Goal: Task Accomplishment & Management: Contribute content

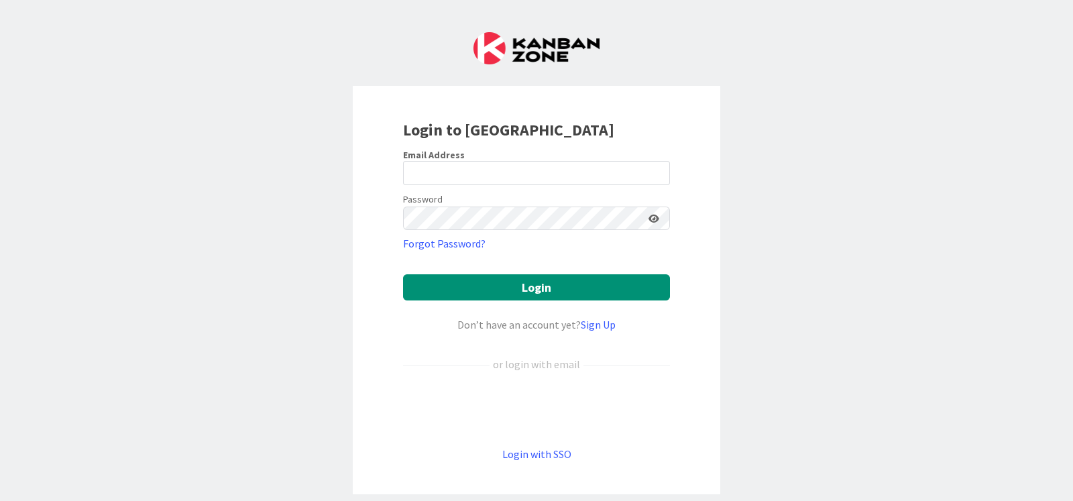
click at [0, 500] on nordpass-portal at bounding box center [0, 501] width 0 height 0
type input "rob@robs.kanban.zone"
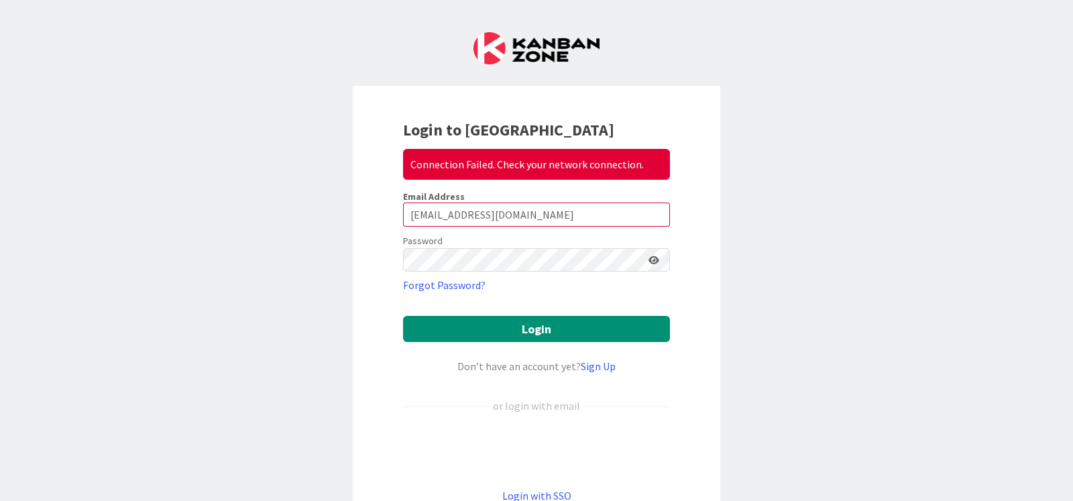
click at [793, 58] on div "Login to Kanban Zone Connection Failed. Check your network connection. Email Ad…" at bounding box center [536, 250] width 1073 height 501
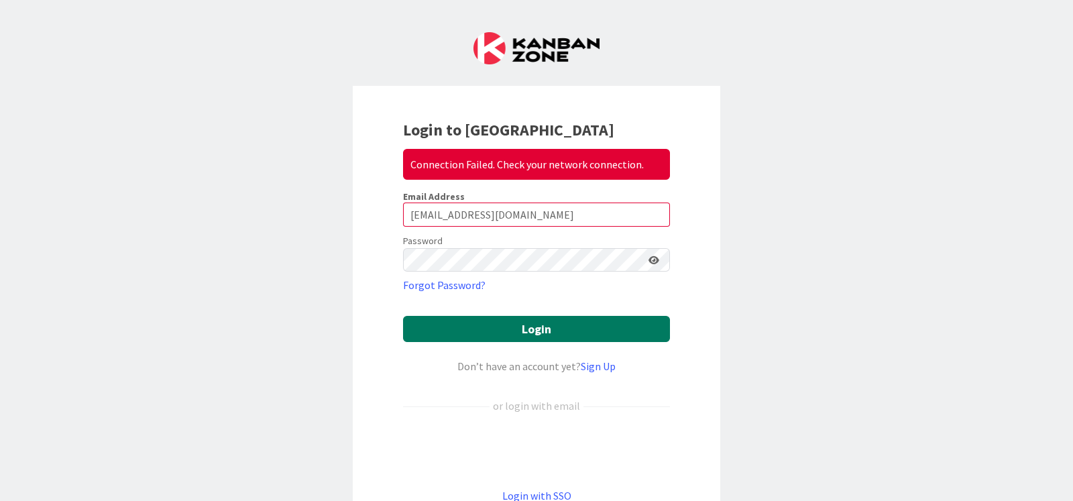
click at [554, 323] on button "Login" at bounding box center [536, 329] width 267 height 26
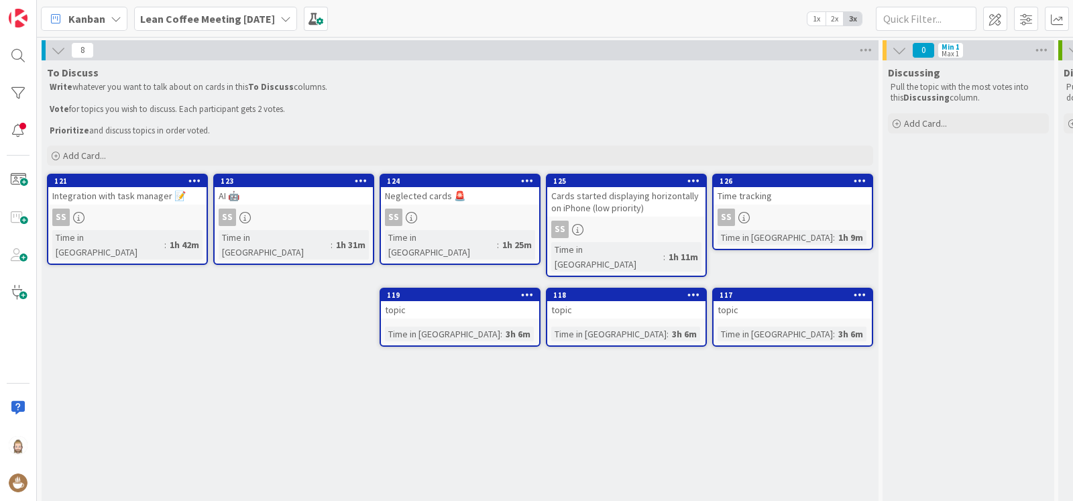
click at [788, 200] on div "Time tracking" at bounding box center [792, 195] width 158 height 17
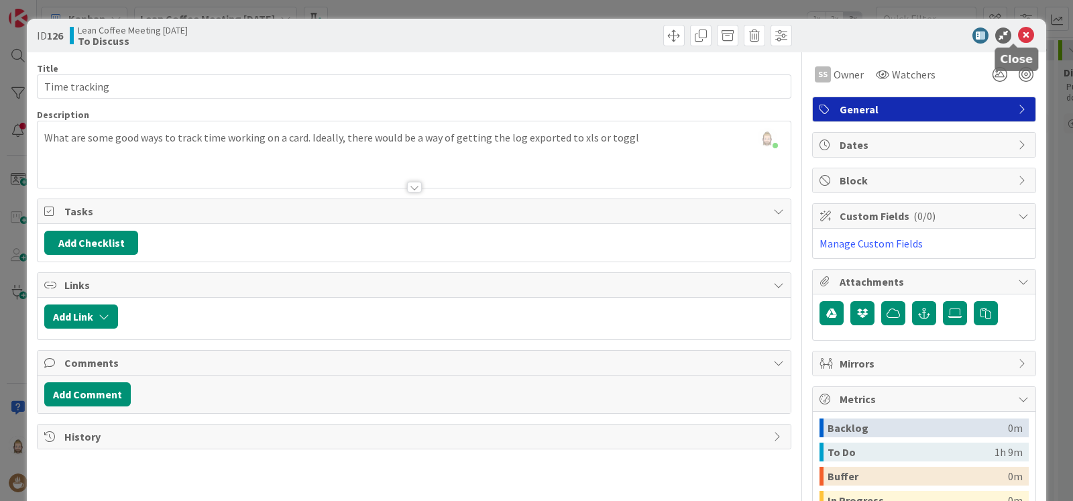
click at [1018, 35] on icon at bounding box center [1026, 35] width 16 height 16
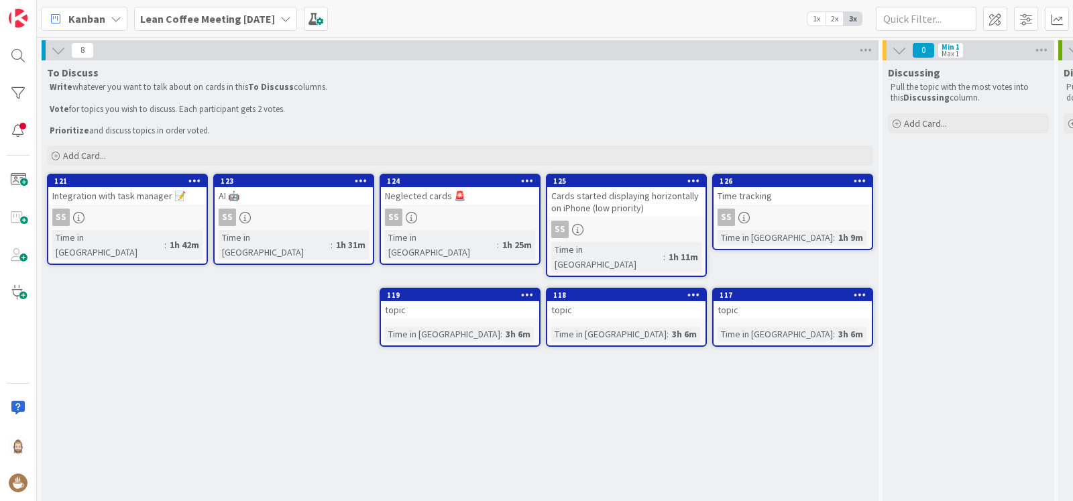
click at [476, 205] on link "124 Neglected cards 🚨 SS Time in Column : 1h 25m" at bounding box center [460, 219] width 161 height 91
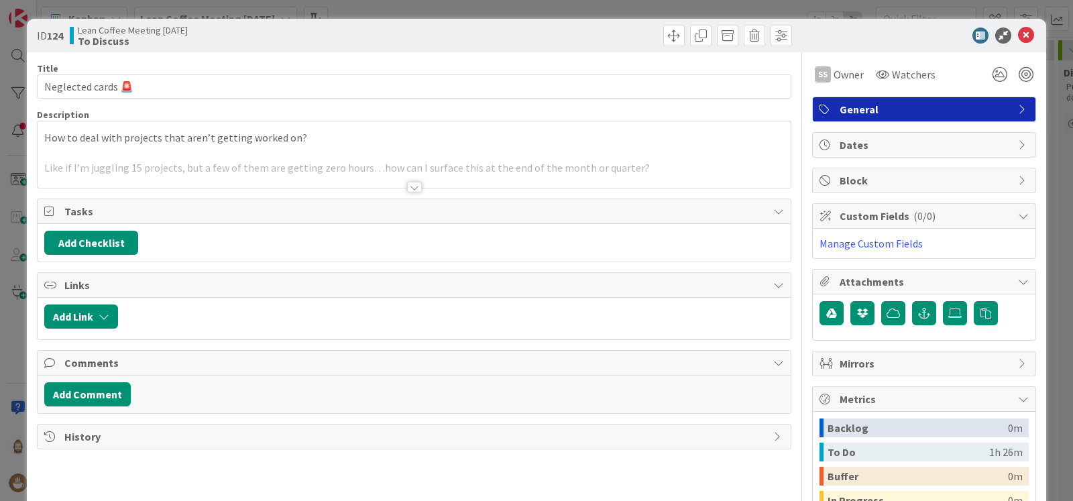
click at [413, 184] on div at bounding box center [414, 187] width 15 height 11
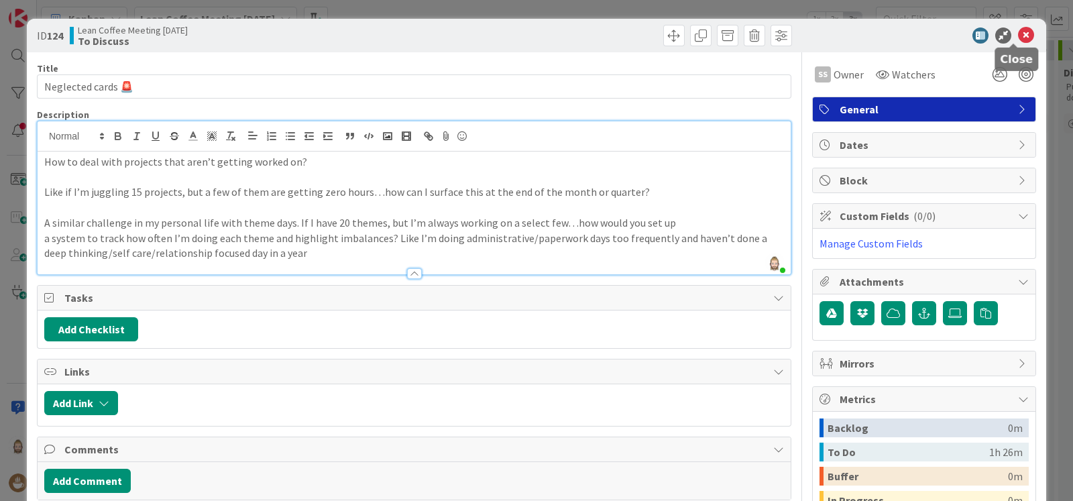
click at [1018, 35] on icon at bounding box center [1026, 35] width 16 height 16
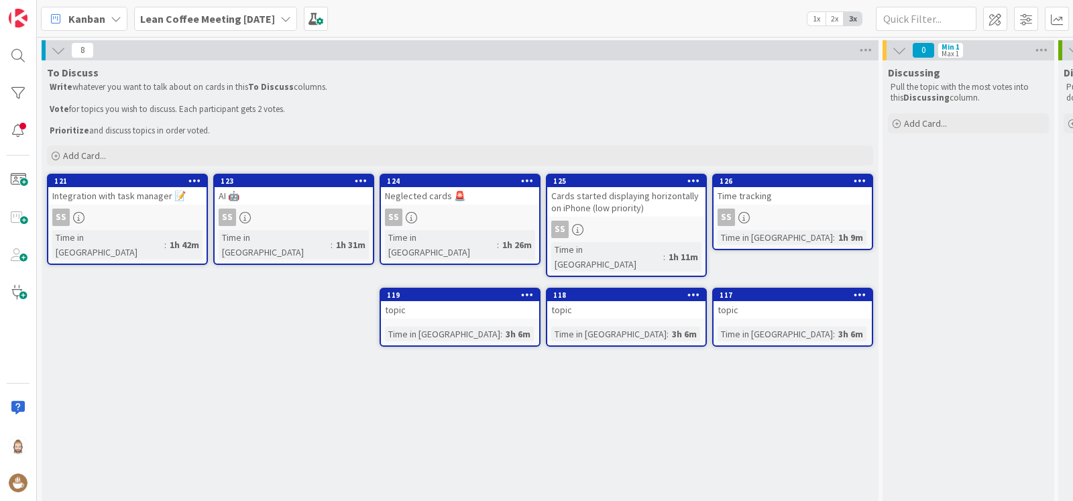
click at [628, 207] on div "Cards started displaying horizontally on iPhone (low priority)" at bounding box center [626, 202] width 158 height 30
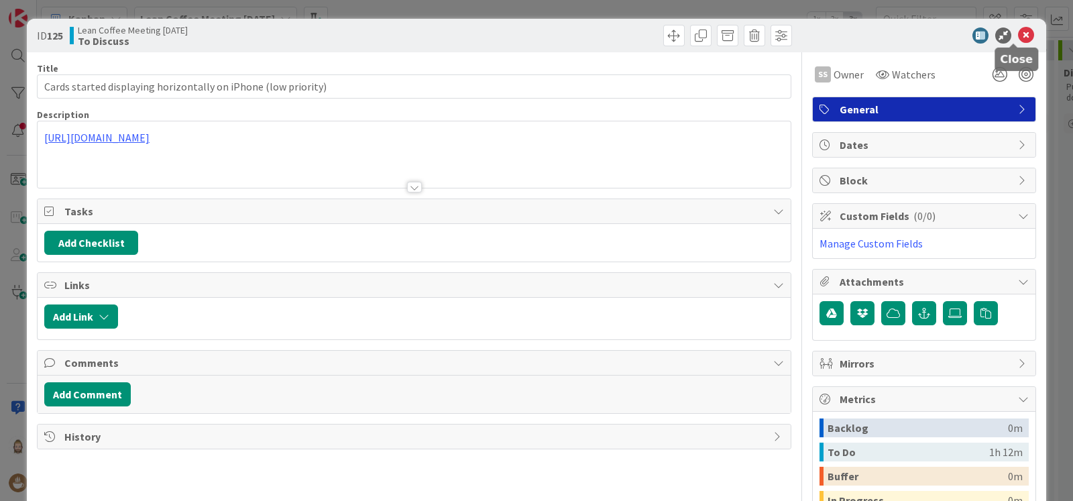
click at [1018, 37] on icon at bounding box center [1026, 35] width 16 height 16
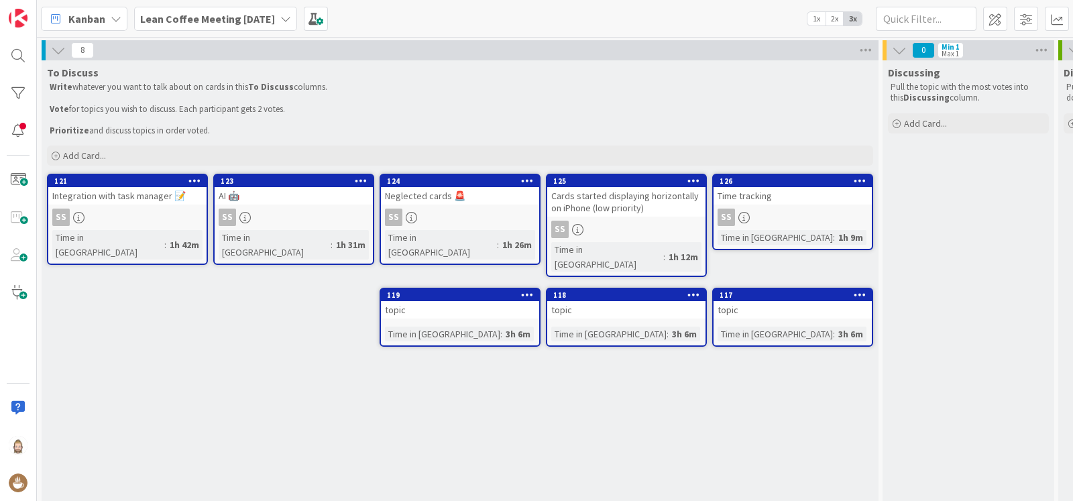
click at [290, 193] on div "AI 🤖" at bounding box center [294, 195] width 158 height 17
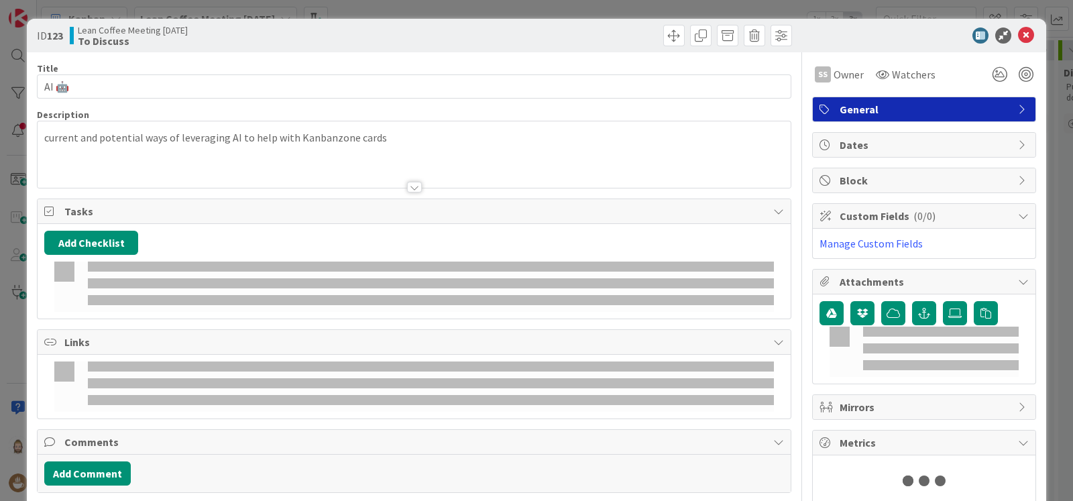
click at [277, 205] on span "Tasks" at bounding box center [415, 211] width 702 height 16
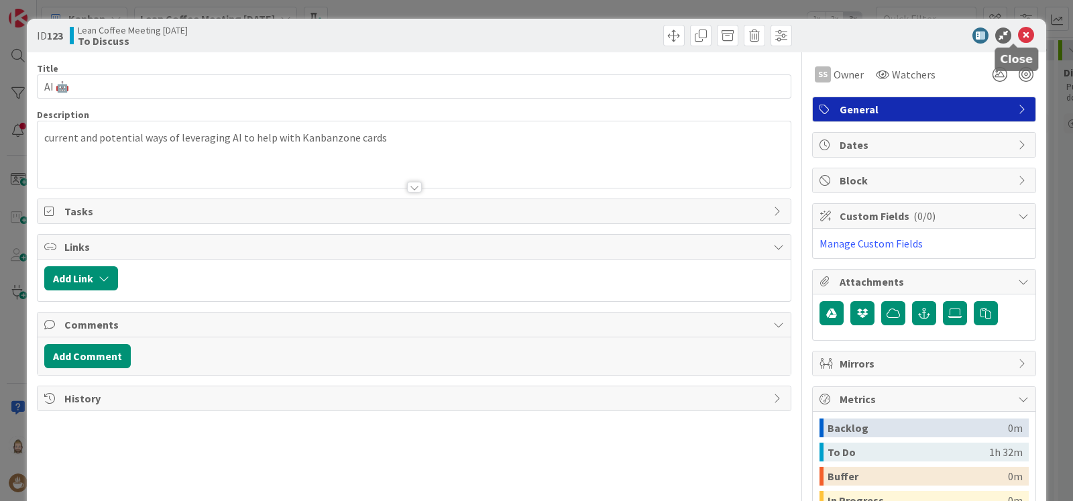
click at [1018, 34] on icon at bounding box center [1026, 35] width 16 height 16
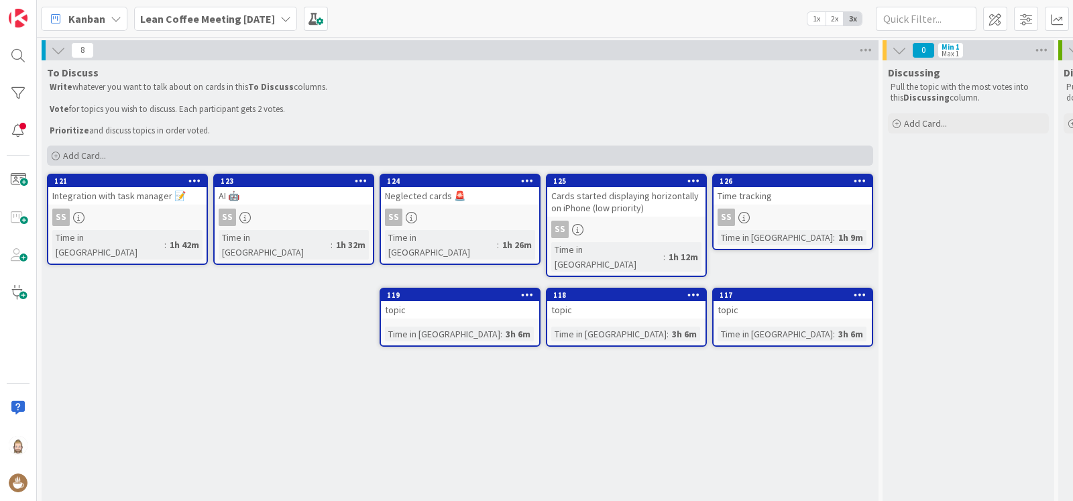
click at [78, 156] on span "Add Card..." at bounding box center [84, 156] width 43 height 12
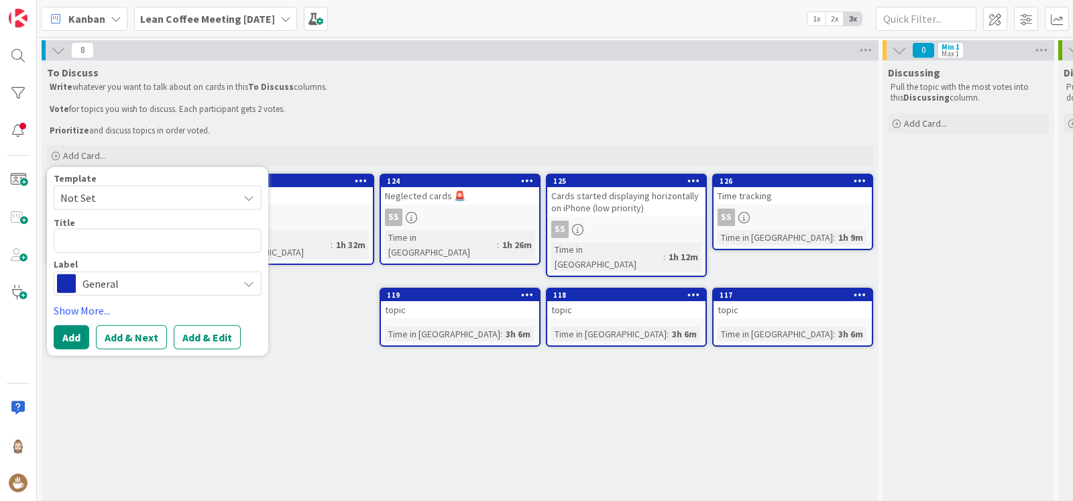
click at [114, 189] on span "Not Set" at bounding box center [144, 197] width 168 height 17
click at [141, 286] on span "General" at bounding box center [156, 283] width 149 height 19
click at [139, 243] on textarea at bounding box center [158, 241] width 208 height 24
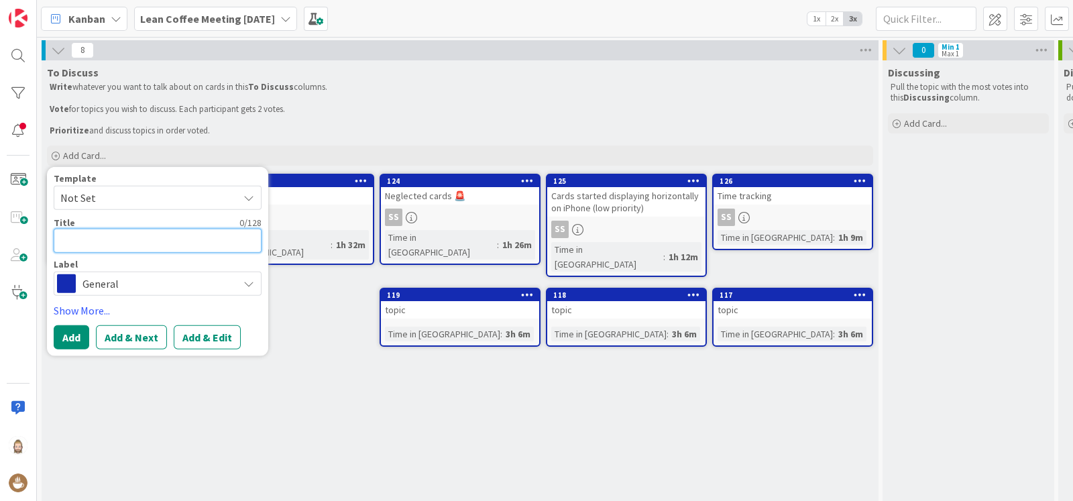
type textarea "x"
type textarea "M"
type textarea "x"
type textarea "Ma"
type textarea "x"
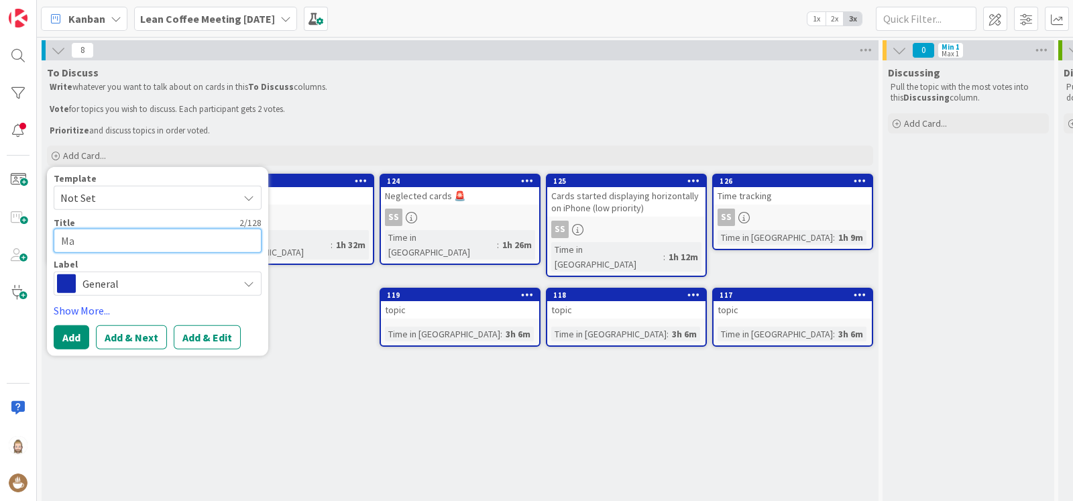
type textarea "Man"
type textarea "x"
type textarea "Mand"
type textarea "x"
type textarea "Manda"
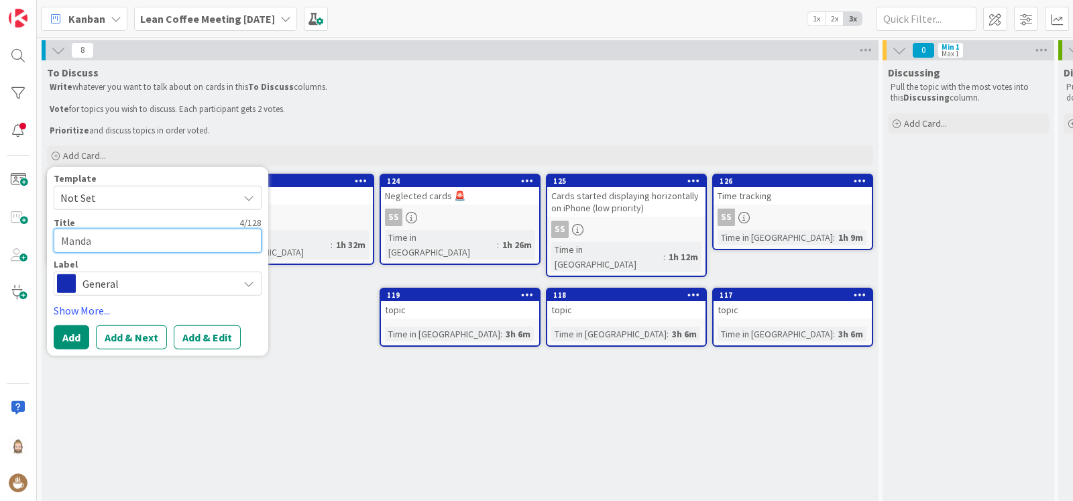
type textarea "x"
type textarea "Mandat"
type textarea "x"
type textarea "Mandato"
type textarea "x"
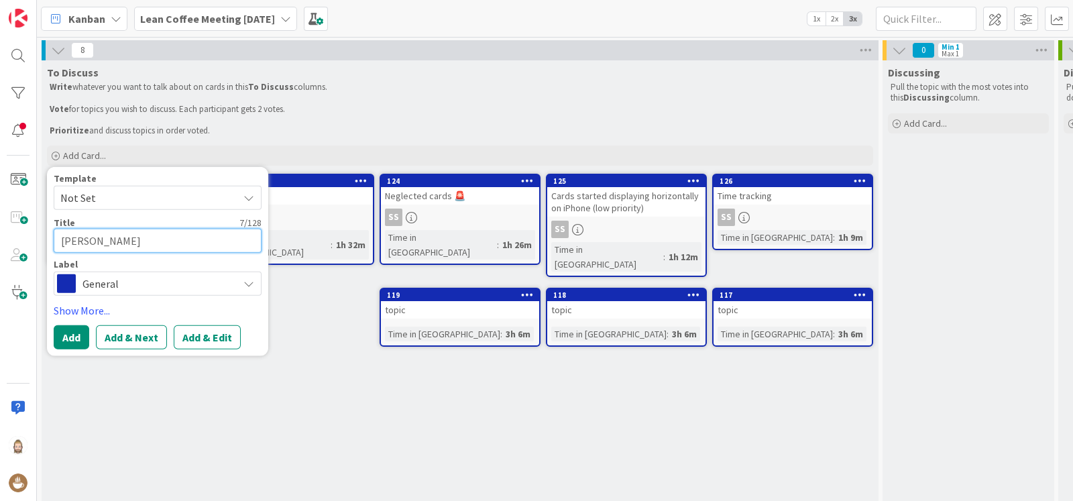
type textarea "Mandator"
type textarea "x"
type textarea "Mandatory"
type textarea "x"
type textarea "Mandatory c"
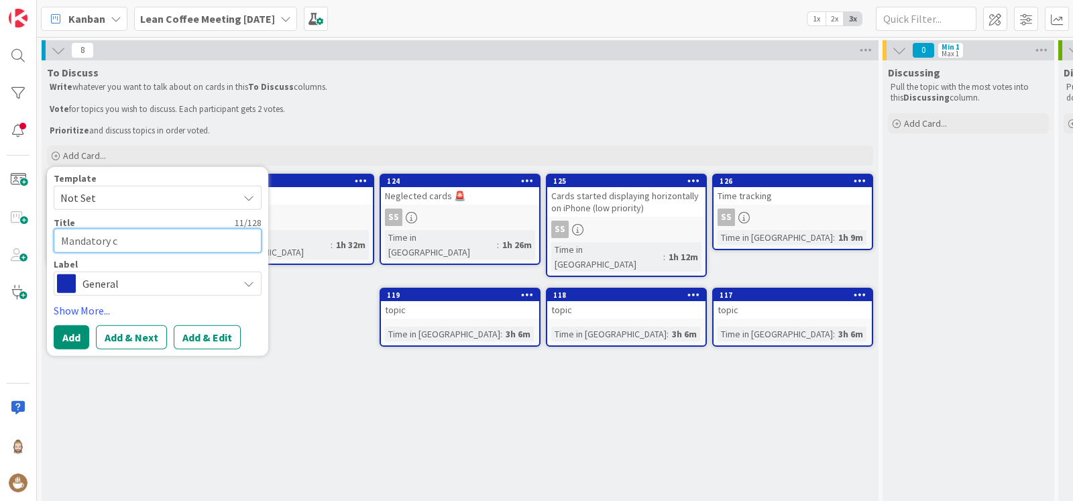
type textarea "x"
type textarea "Mandatory cu"
type textarea "x"
type textarea "Mandatory cus"
type textarea "x"
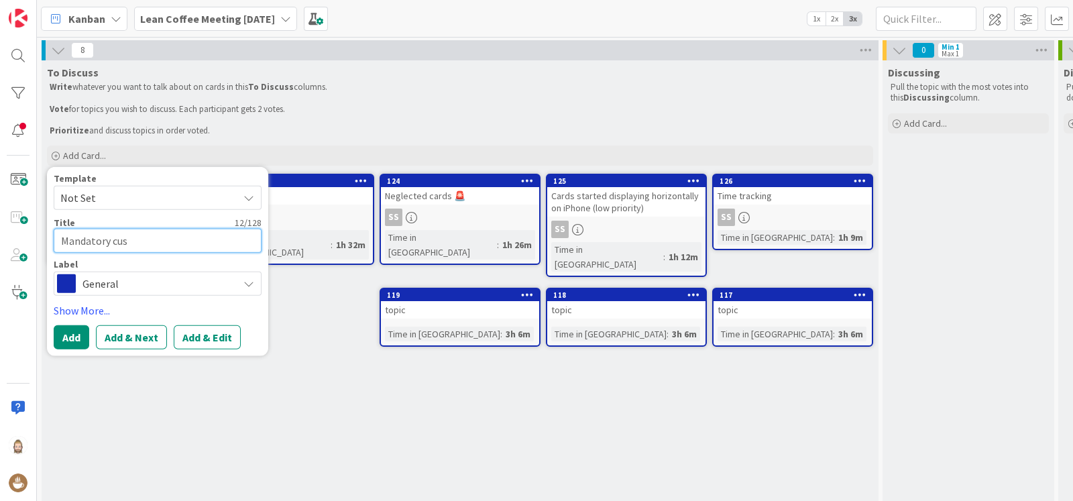
type textarea "Mandatory cust"
type textarea "x"
type textarea "Mandatory custo"
type textarea "x"
type textarea "Mandatory custom"
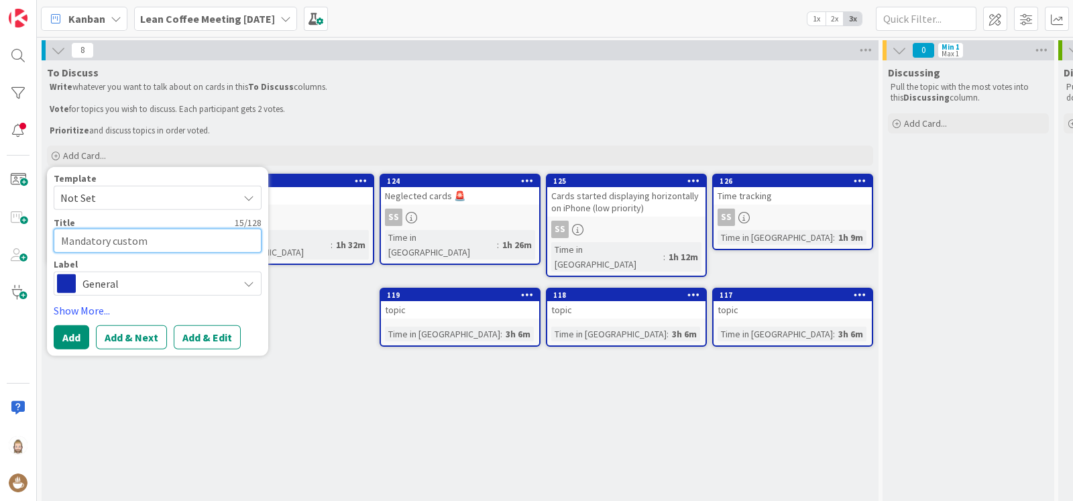
type textarea "x"
type textarea "Mandatory custom"
type textarea "x"
type textarea "Mandatory custom f"
type textarea "x"
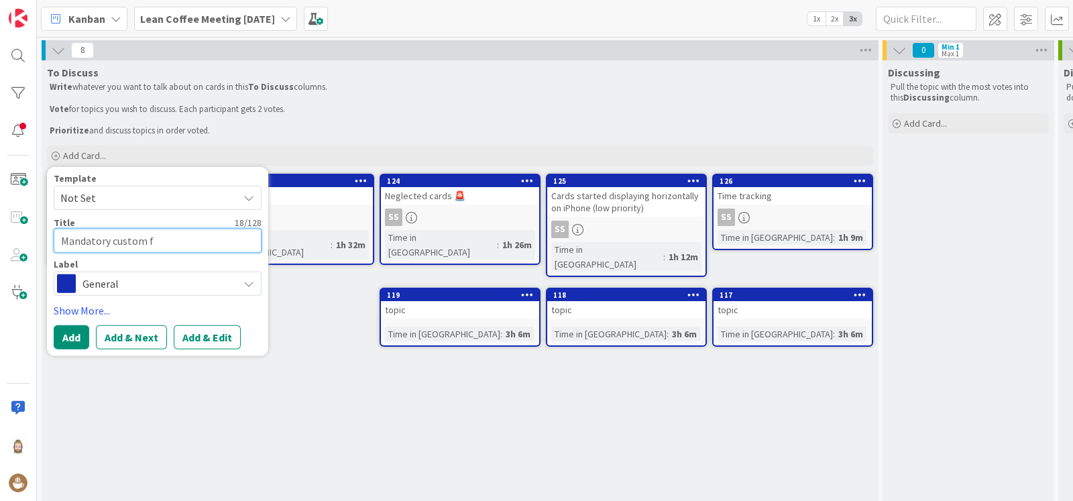
type textarea "Mandatory custom fi"
type textarea "x"
type textarea "Mandatory custom fie"
type textarea "x"
type textarea "Mandatory custom fiel"
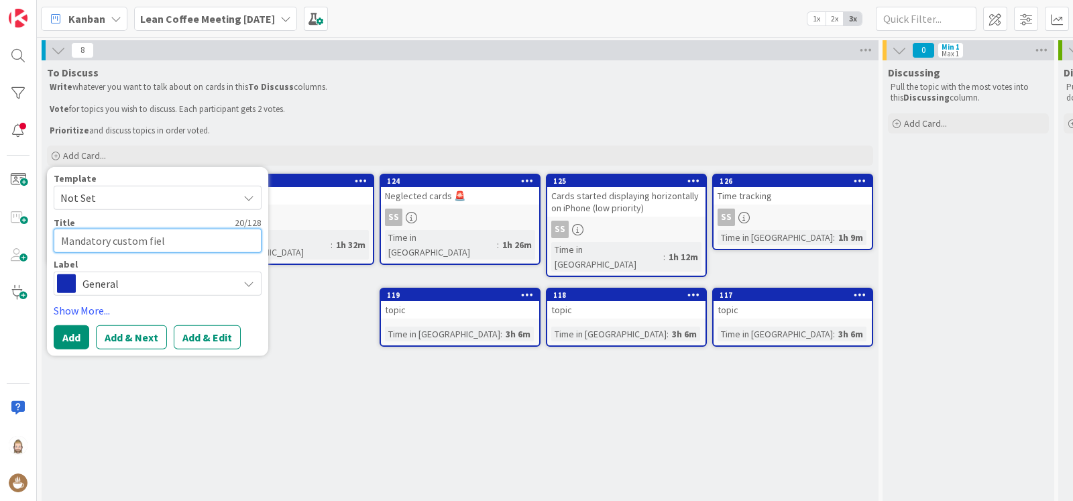
type textarea "x"
type textarea "Mandatory custom field"
type textarea "x"
type textarea "Mandatory custom fields"
click at [208, 332] on button "Add & Edit" at bounding box center [207, 337] width 67 height 24
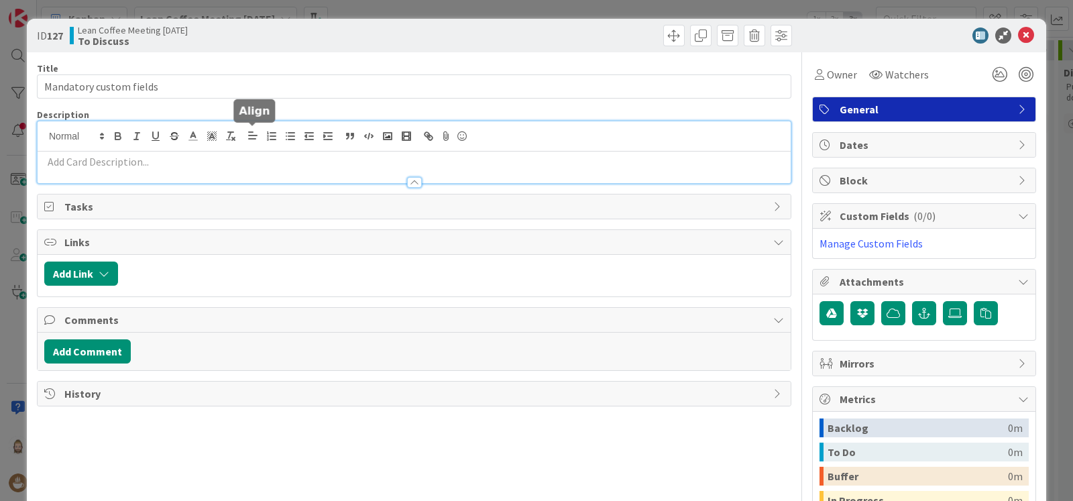
click at [251, 135] on div at bounding box center [414, 152] width 753 height 62
click at [288, 162] on p at bounding box center [414, 161] width 740 height 15
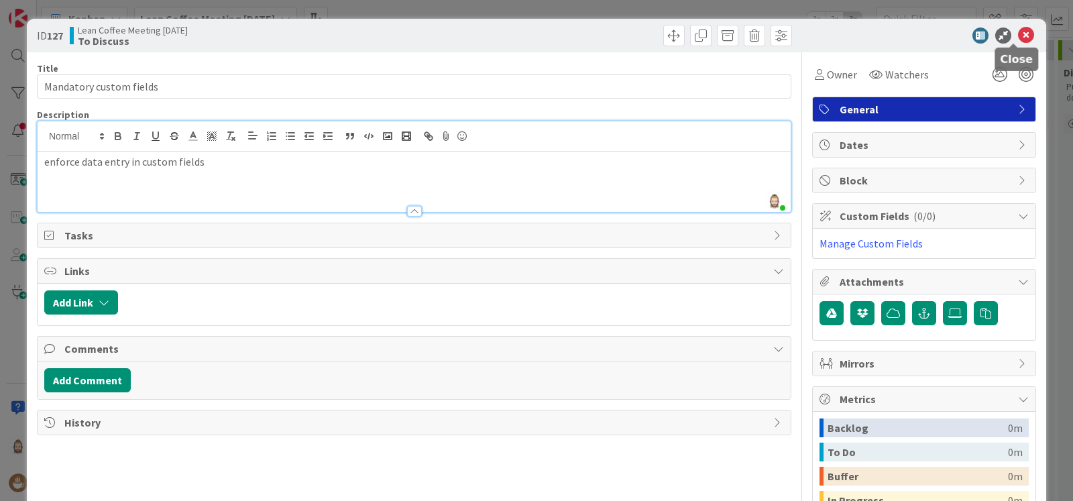
click at [1018, 34] on icon at bounding box center [1026, 35] width 16 height 16
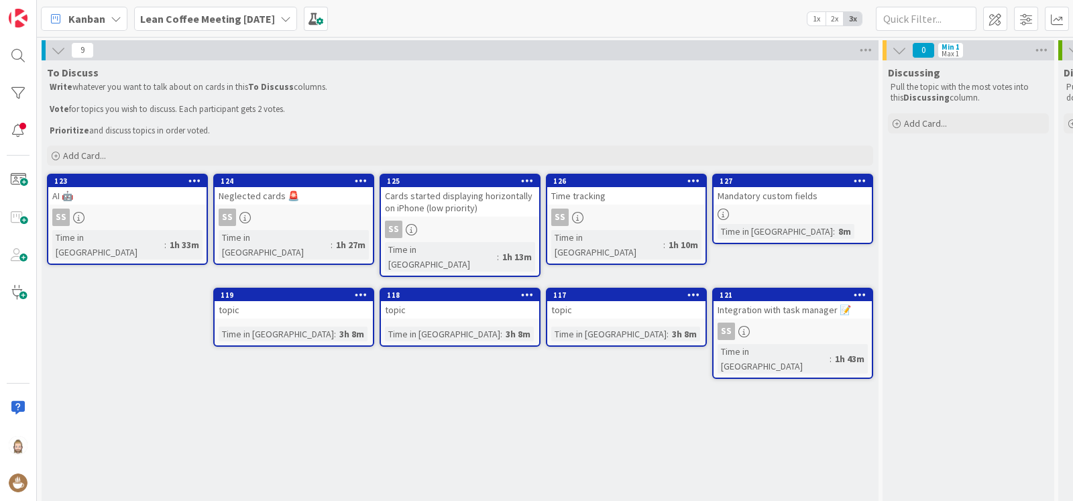
click at [767, 195] on div "Mandatory custom fields" at bounding box center [792, 195] width 158 height 17
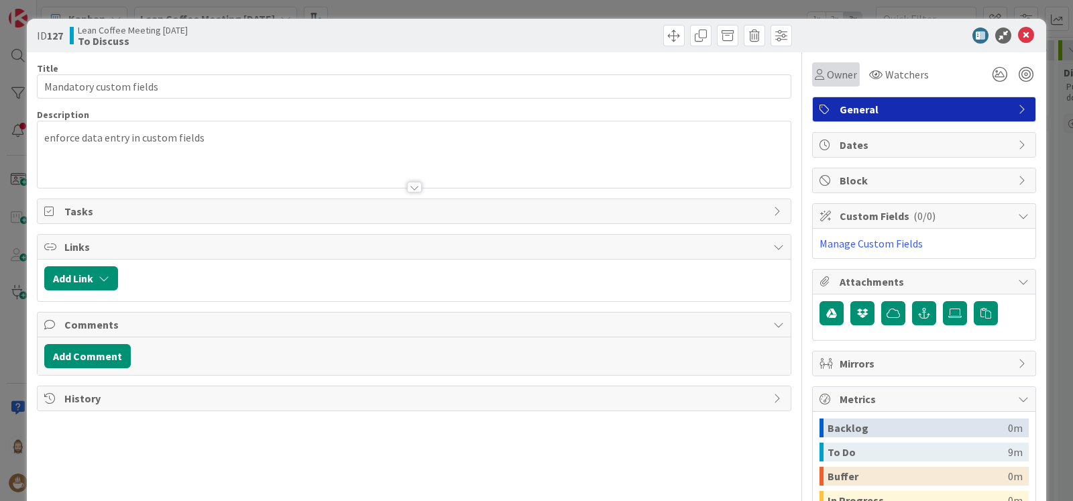
click at [827, 72] on span "Owner" at bounding box center [842, 74] width 30 height 16
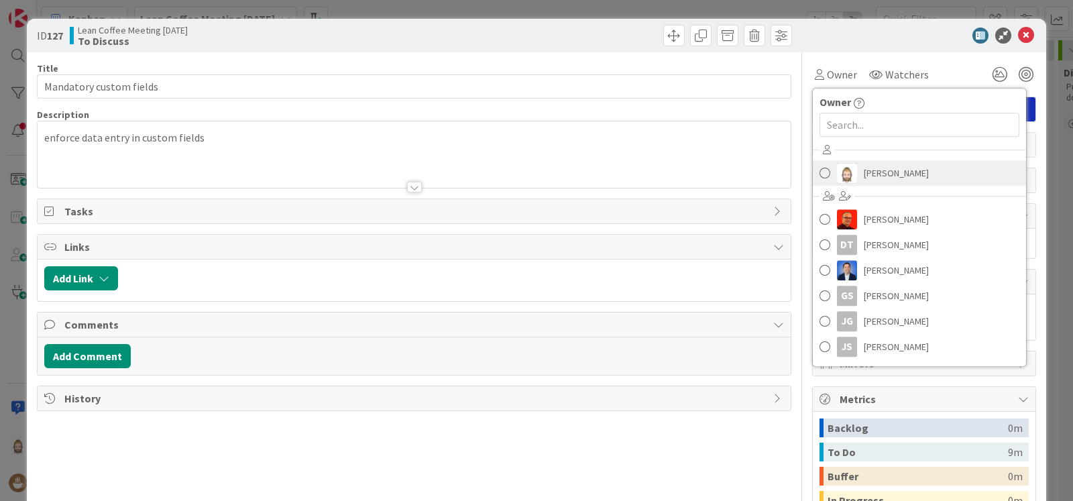
click at [845, 162] on link "Rob van Wees" at bounding box center [919, 172] width 213 height 25
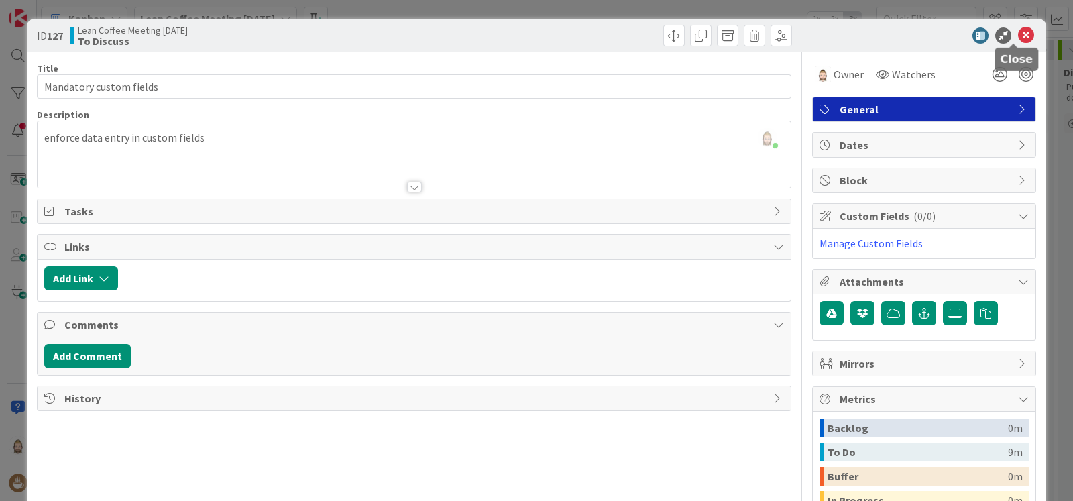
click at [1018, 34] on icon at bounding box center [1026, 35] width 16 height 16
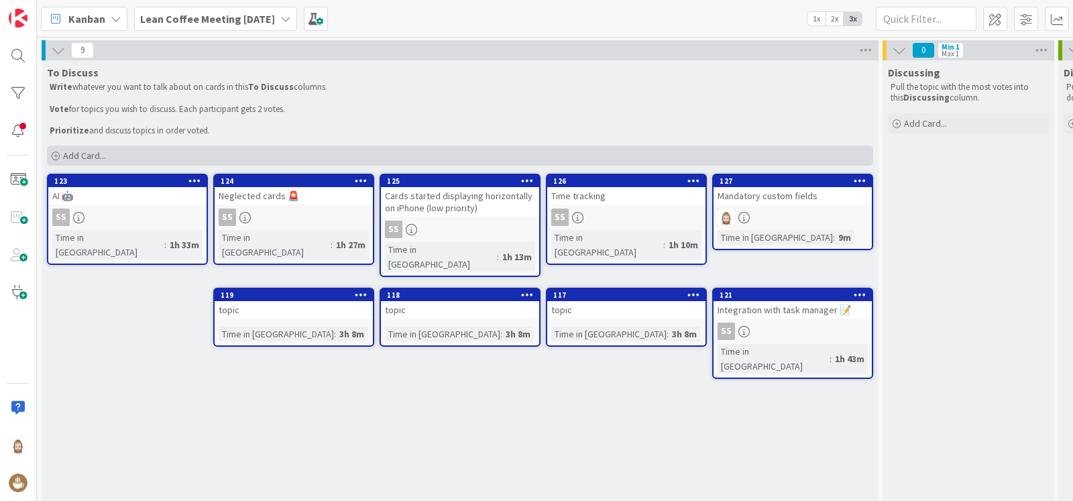
click at [90, 152] on span "Add Card..." at bounding box center [84, 156] width 43 height 12
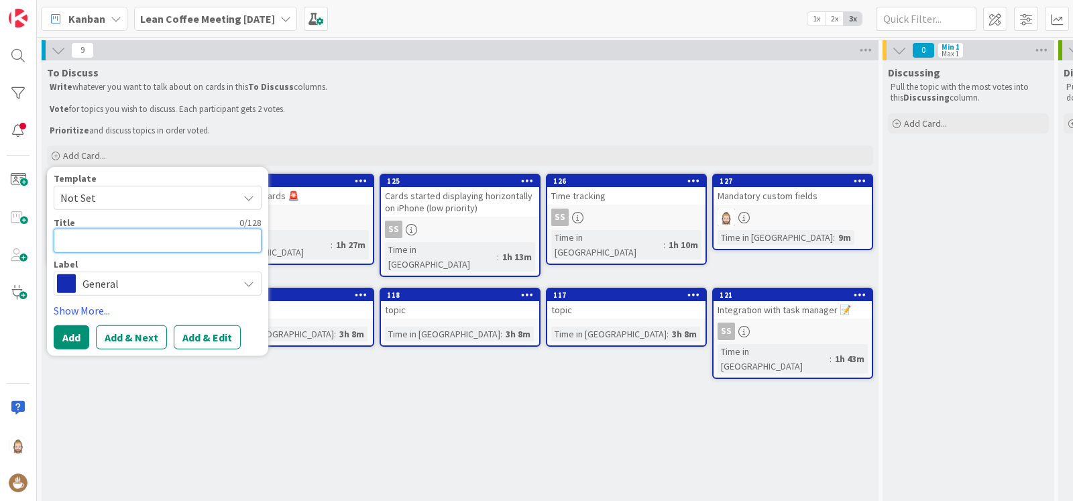
type textarea "x"
type textarea "T"
type textarea "x"
type textarea "Ty"
type textarea "x"
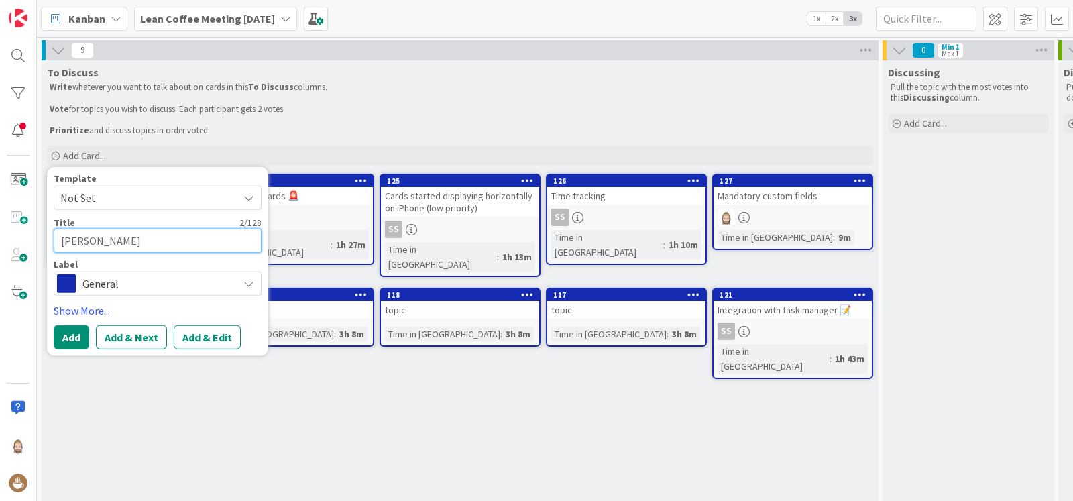
type textarea "Typ"
type textarea "x"
type textarea "Type"
type textarea "x"
type textarea "Type"
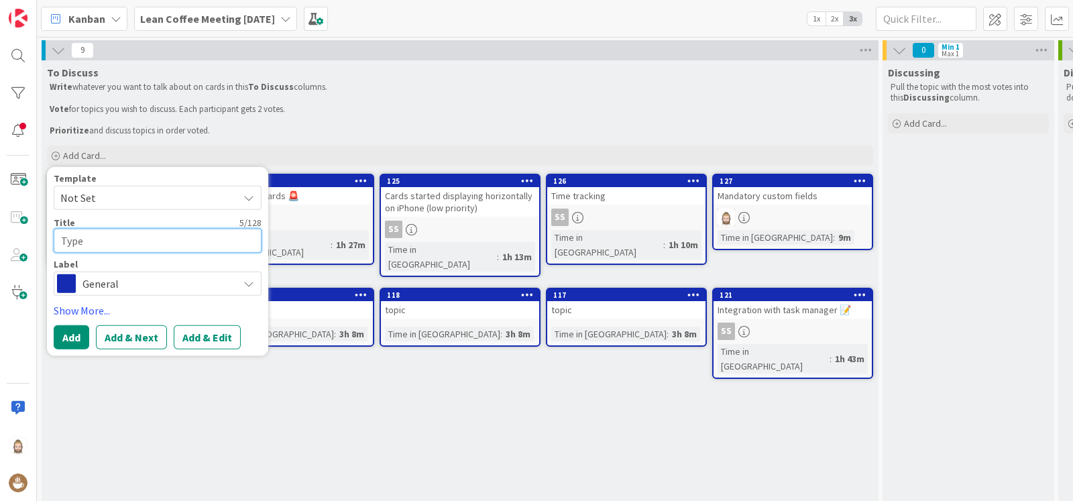
type textarea "x"
type textarea "Type i"
type textarea "x"
type textarea "Type in"
type textarea "x"
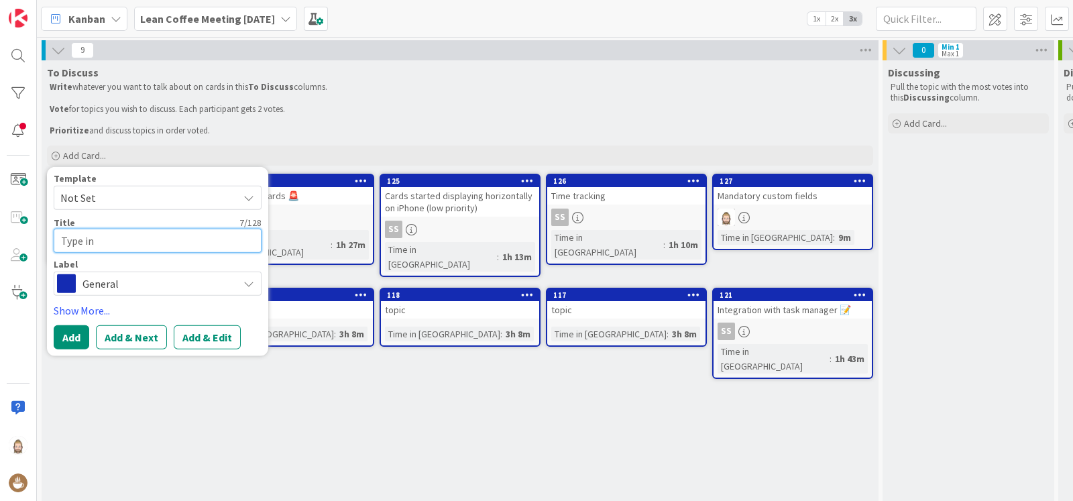
type textarea "Type in"
type textarea "x"
type textarea "Type in p"
type textarea "x"
type textarea "Type in pu"
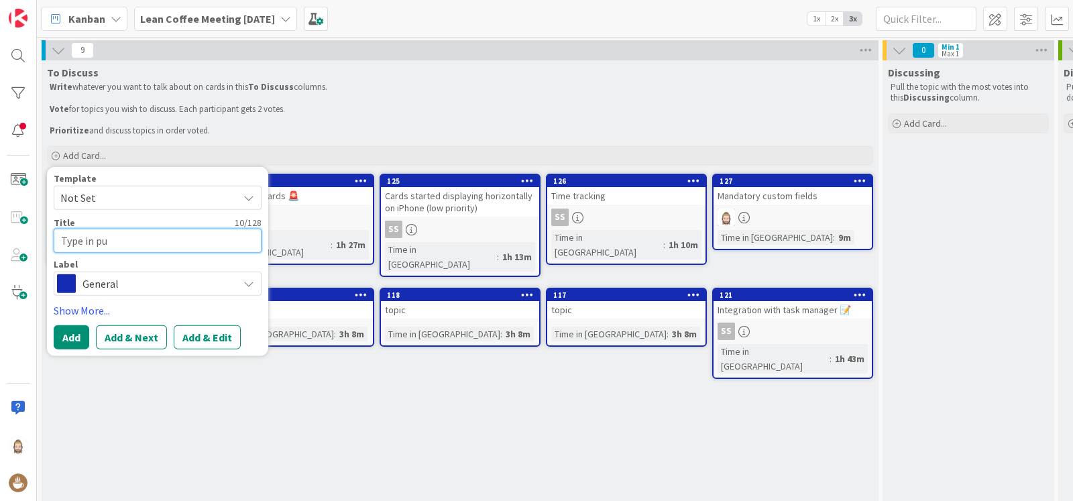
type textarea "x"
type textarea "Type in pul"
type textarea "x"
type textarea "Type in pull"
type textarea "x"
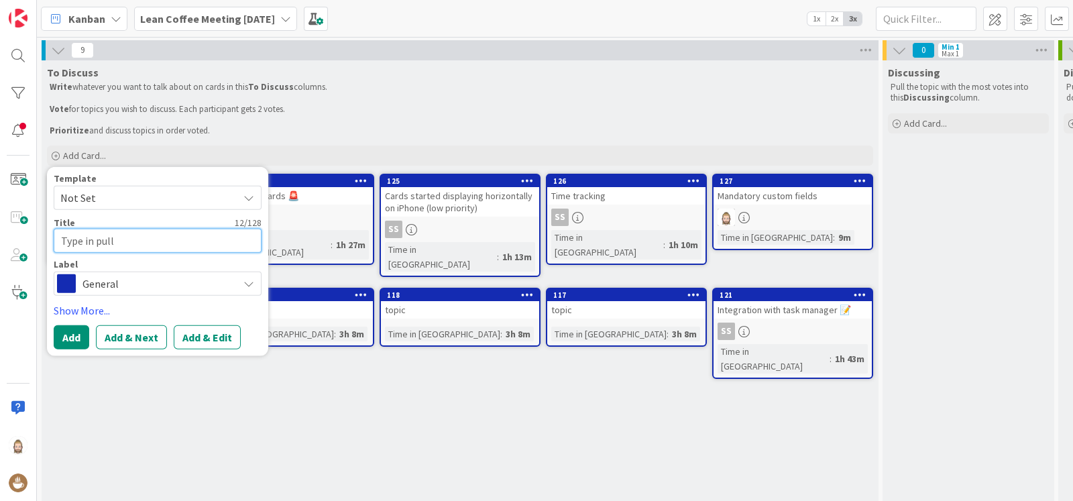
type textarea "Type in pulld"
type textarea "x"
type textarea "Type in pulldo"
type textarea "x"
type textarea "Type in pulldow"
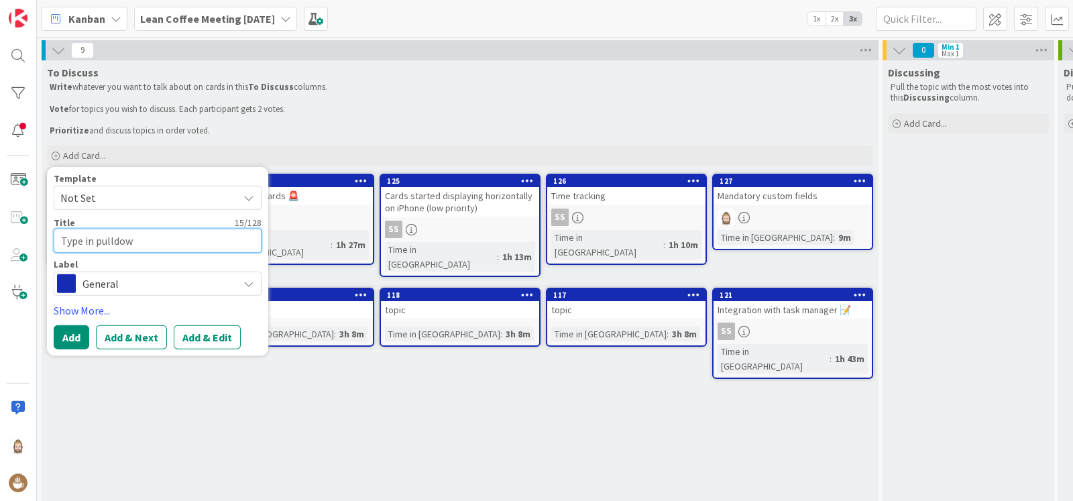
type textarea "x"
type textarea "Type in pulldown"
type textarea "x"
type textarea "Type in pulldown"
type textarea "x"
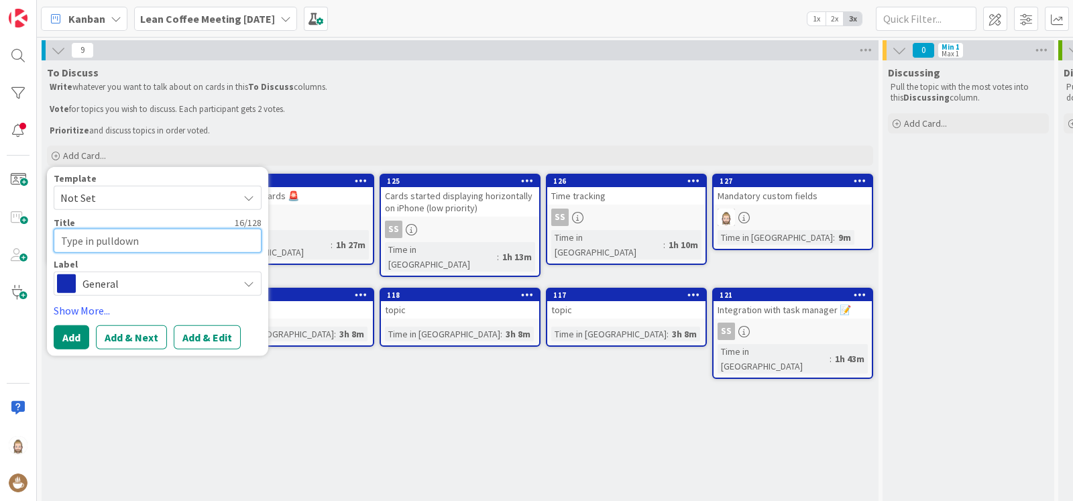
type textarea "Type in pulldown l"
type textarea "x"
type textarea "Type in pulldown li"
type textarea "x"
type textarea "Type in pulldown lis"
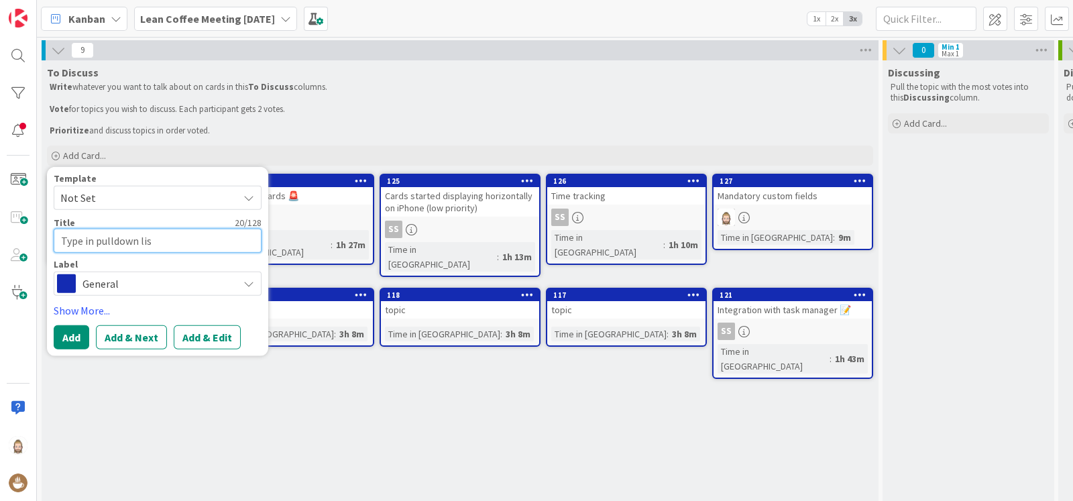
type textarea "x"
type textarea "Type in pulldown list"
type textarea "x"
type textarea "Type in pulldown lists"
type textarea "x"
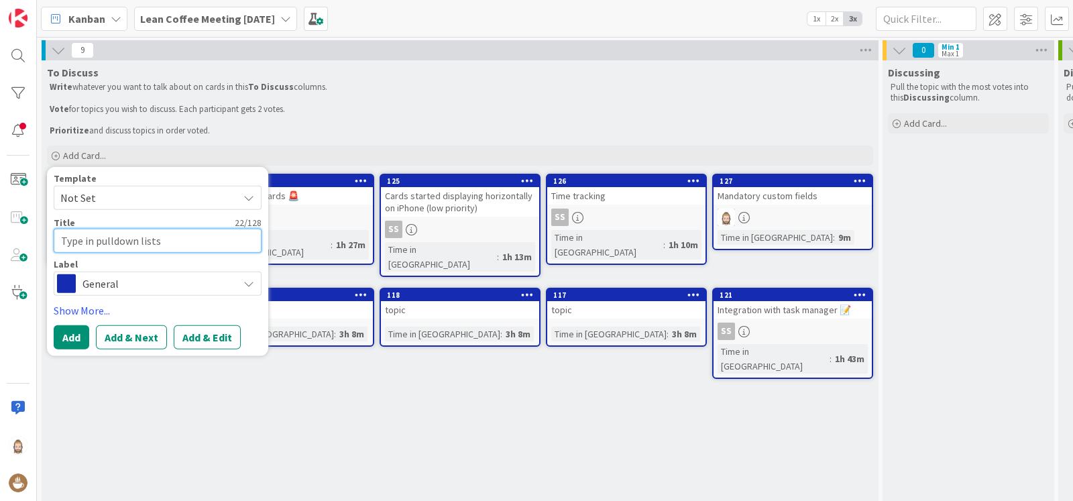
type textarea "Type in pulldown lists"
type textarea "x"
type textarea "Type in pulldown lists t"
type textarea "x"
type textarea "Type in pulldown lists to"
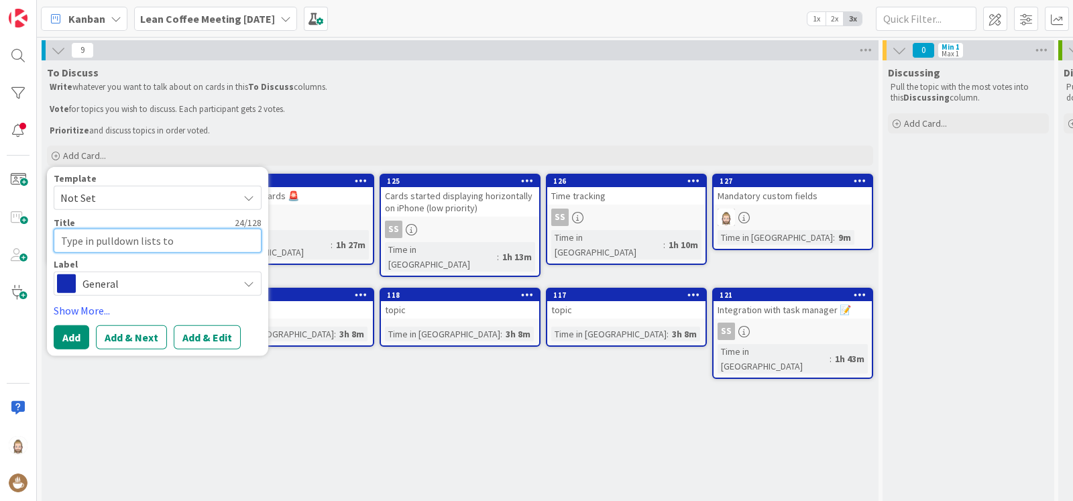
type textarea "x"
type textarea "Type in pulldown lists to"
type textarea "x"
type textarea "Type in pulldown lists to n"
type textarea "x"
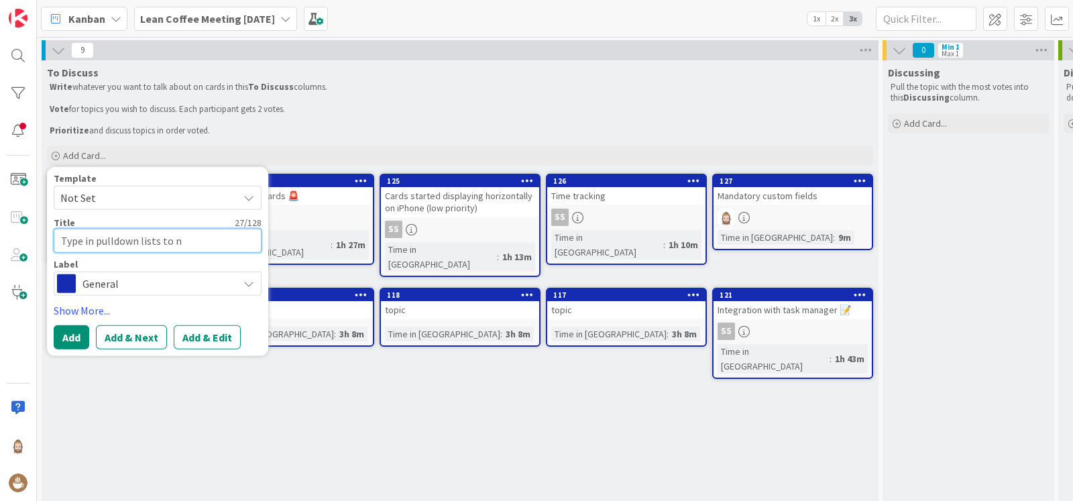
type textarea "Type in pulldown lists to na"
type textarea "x"
type textarea "Type in pulldown lists to nar"
type textarea "x"
type textarea "Type in pulldown lists to narr"
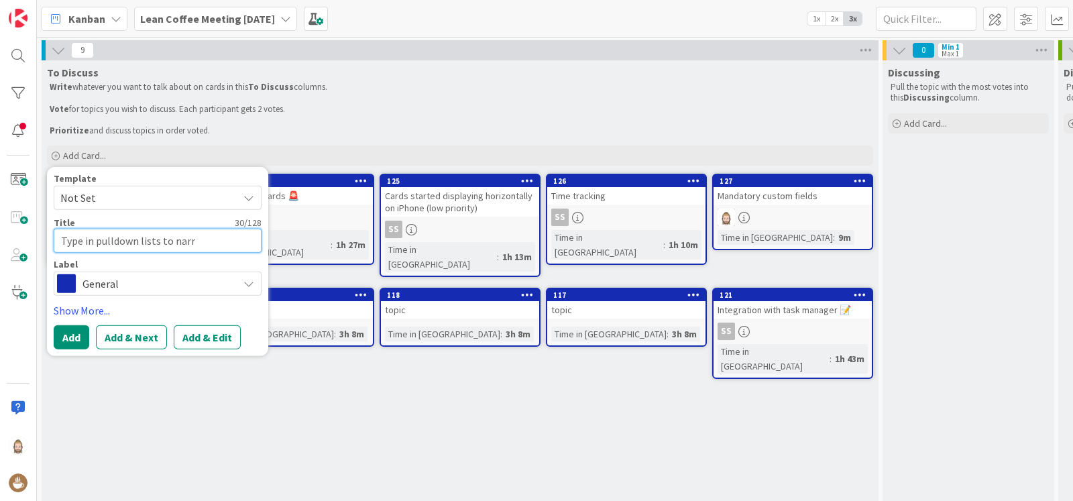
type textarea "x"
type textarea "Type in pulldown lists to narro"
type textarea "x"
type textarea "Type in pulldown lists to narrow"
type textarea "x"
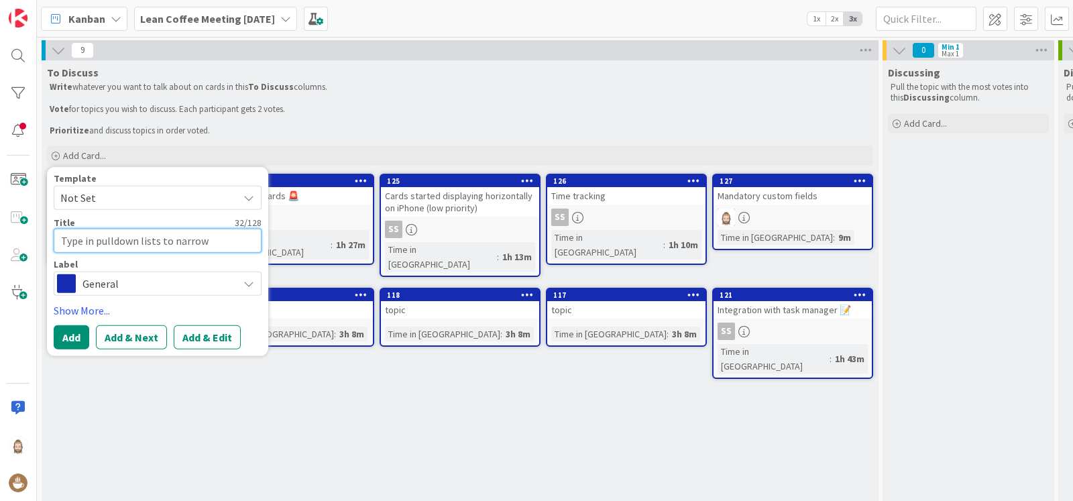
type textarea "Type in pulldown lists to narrow"
type textarea "x"
type textarea "Type in pulldown lists to narrow d"
type textarea "x"
type textarea "Type in pulldown lists to narrow do"
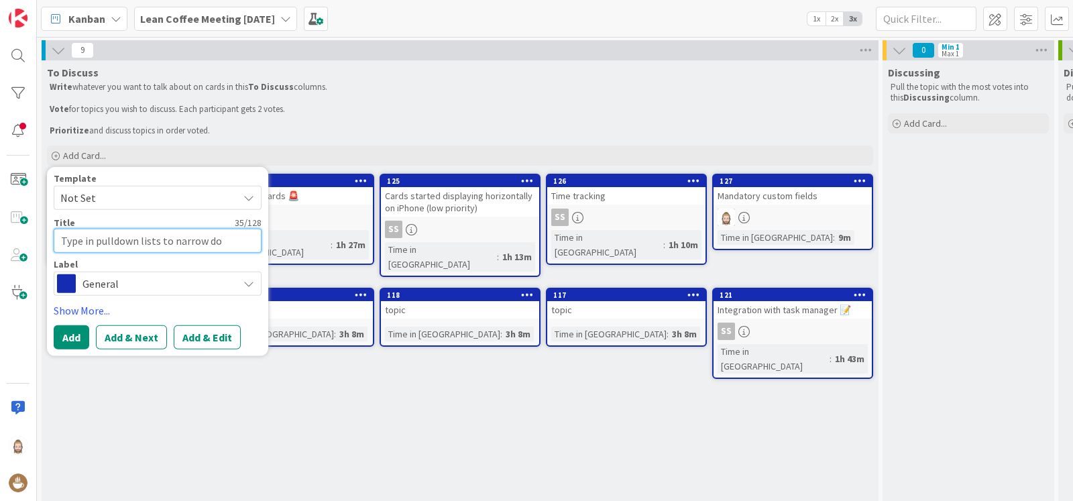
type textarea "x"
type textarea "Type in pulldown lists to narrow dow"
type textarea "x"
type textarea "Type in pulldown lists to narrow down"
type textarea "x"
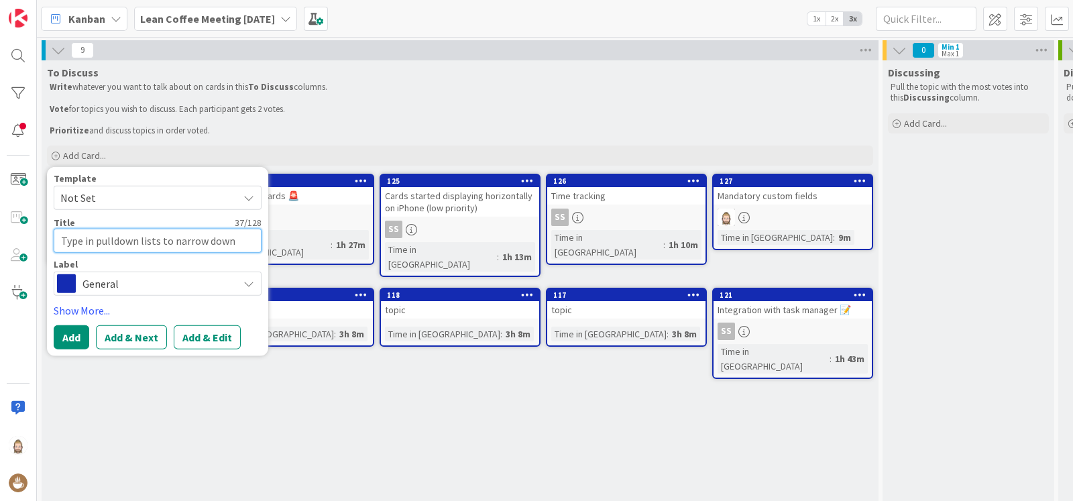
type textarea "Type in pulldown lists to narrow down"
type textarea "x"
type textarea "Type in pulldown lists to narrow down o"
type textarea "x"
type textarea "Type in pulldown lists to narrow down op"
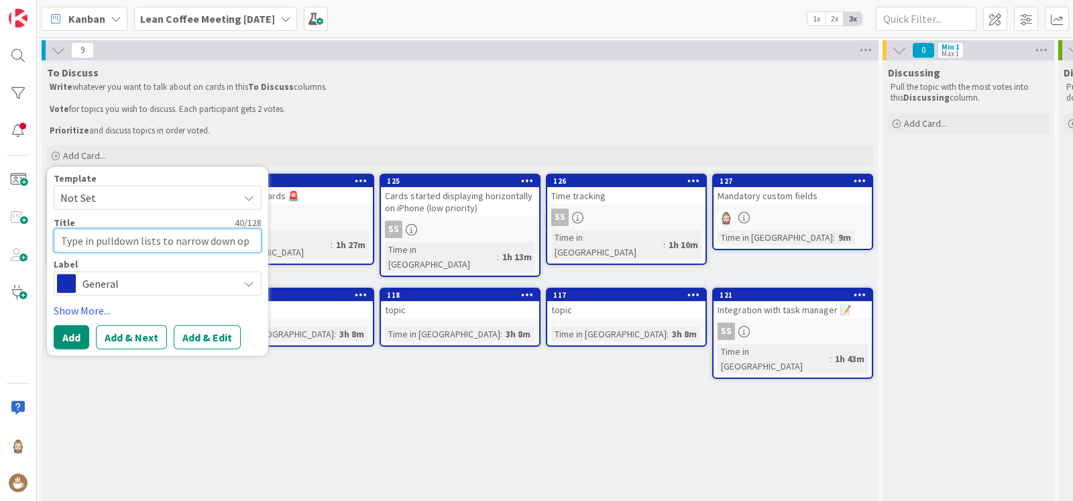
type textarea "x"
type textarea "Type in pulldown lists to narrow down opt"
type textarea "x"
type textarea "Type in pulldown lists to narrow down opti"
type textarea "x"
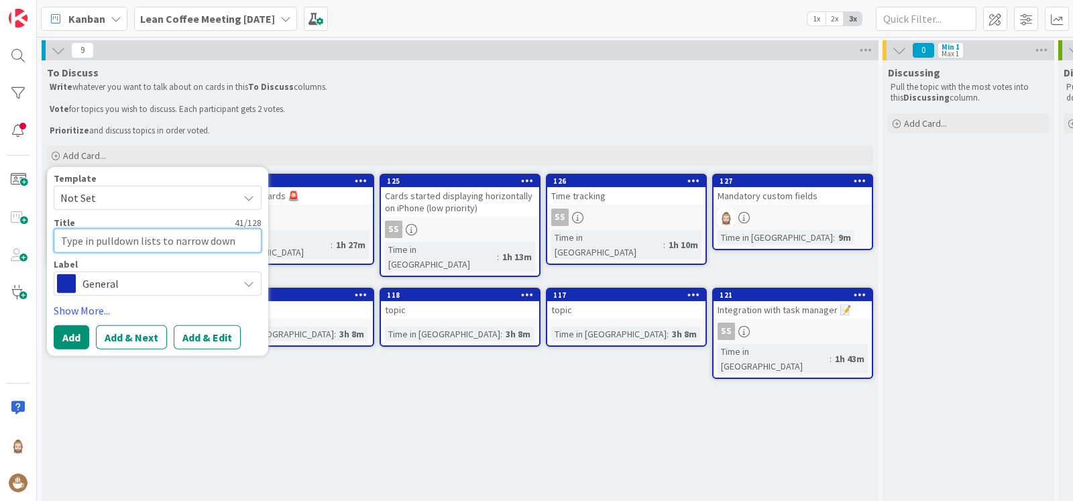
type textarea "Type in pulldown lists to narrow down optio"
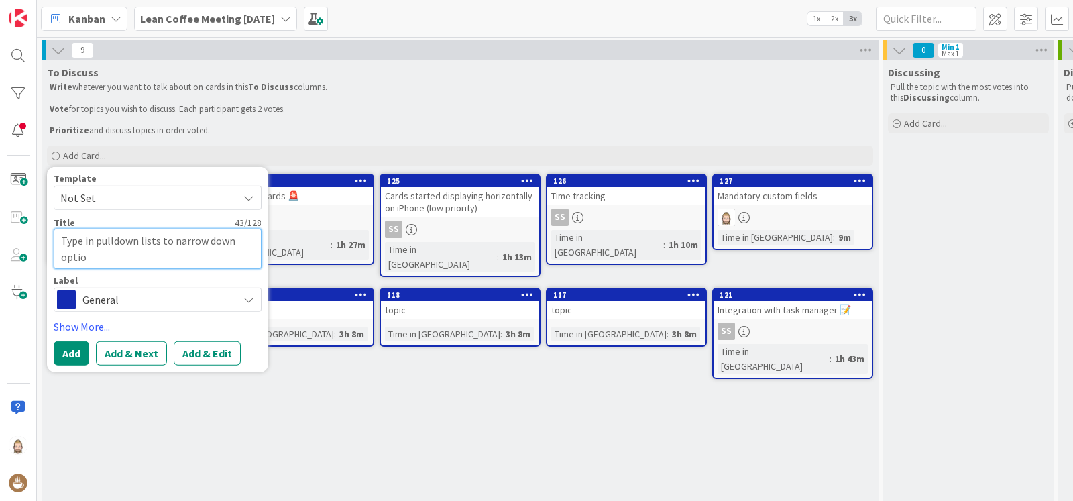
type textarea "x"
type textarea "Type in pulldown lists to narrow down option"
type textarea "x"
type textarea "Type in pulldown lists to narrow down options"
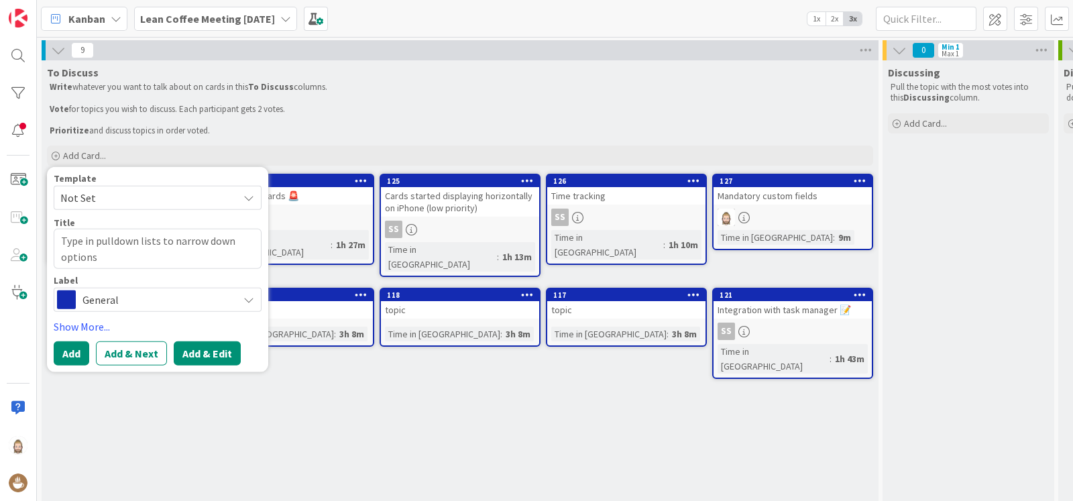
click at [213, 356] on button "Add & Edit" at bounding box center [207, 353] width 67 height 24
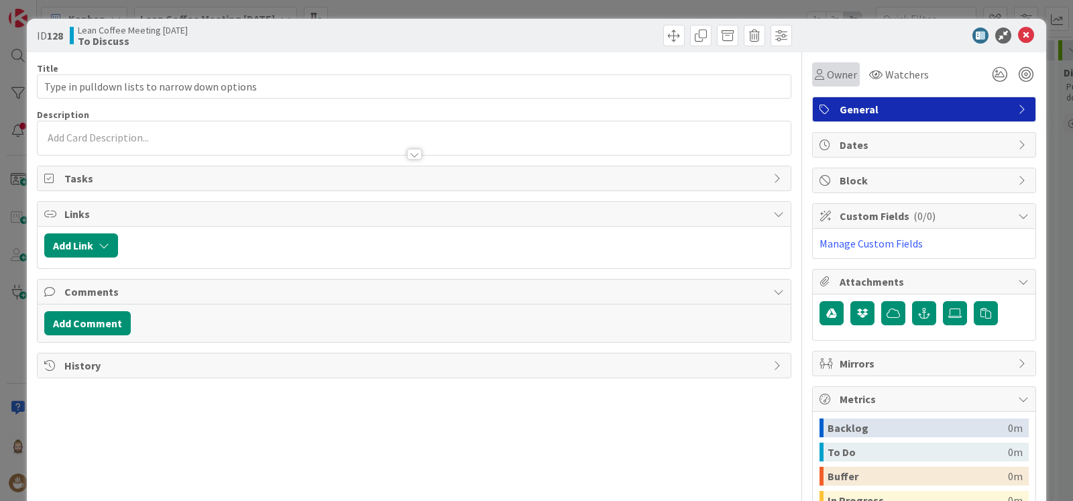
click at [833, 72] on span "Owner" at bounding box center [842, 74] width 30 height 16
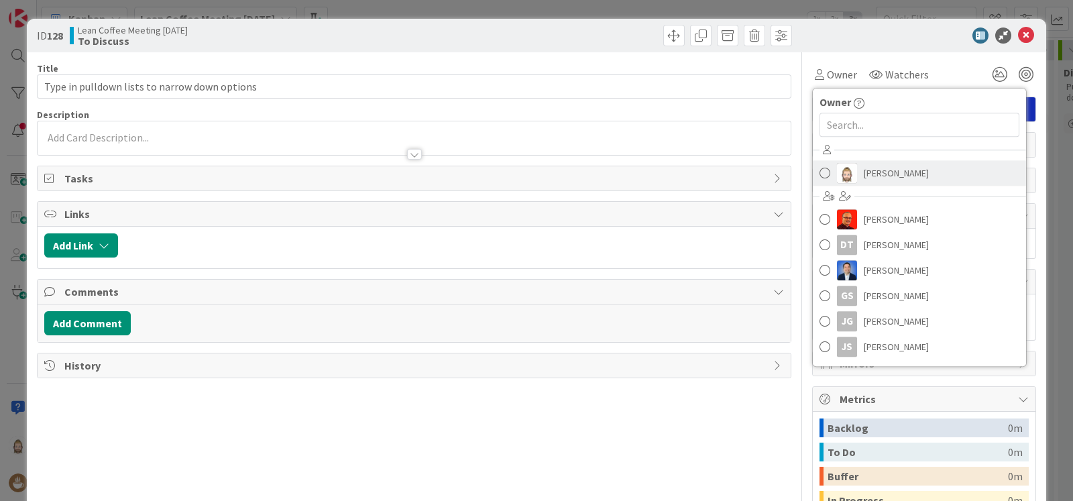
click at [865, 168] on span "Rob van Wees" at bounding box center [896, 173] width 65 height 20
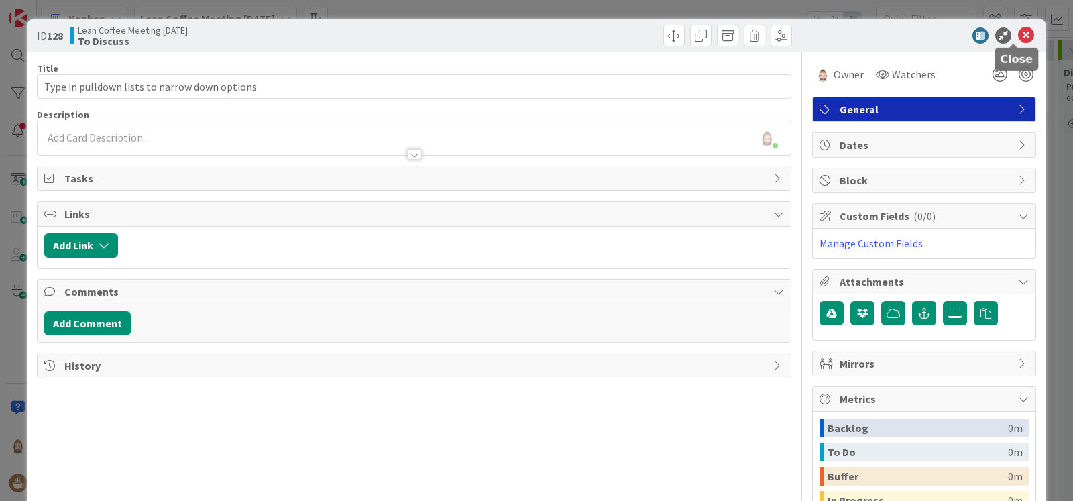
click at [1021, 36] on icon at bounding box center [1026, 35] width 16 height 16
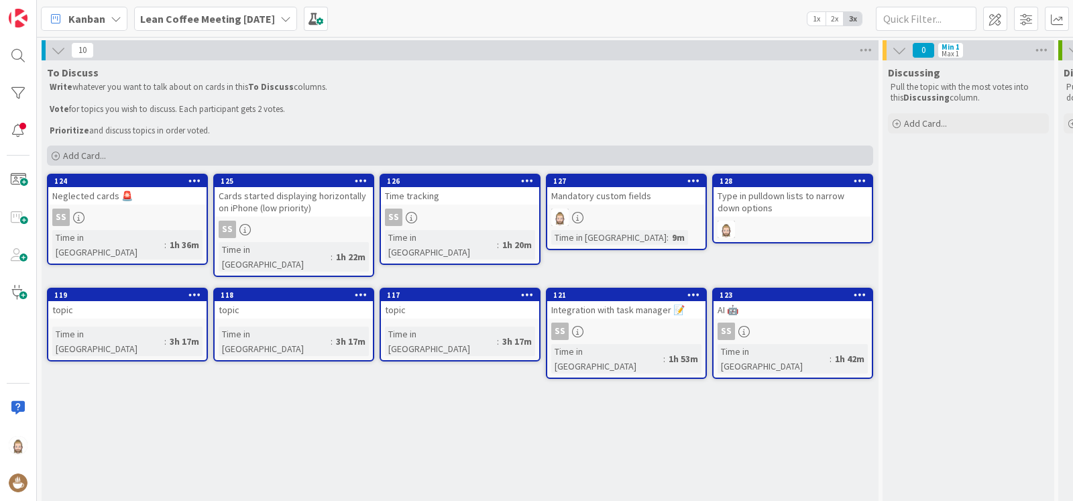
click at [161, 157] on div "Add Card..." at bounding box center [460, 156] width 826 height 20
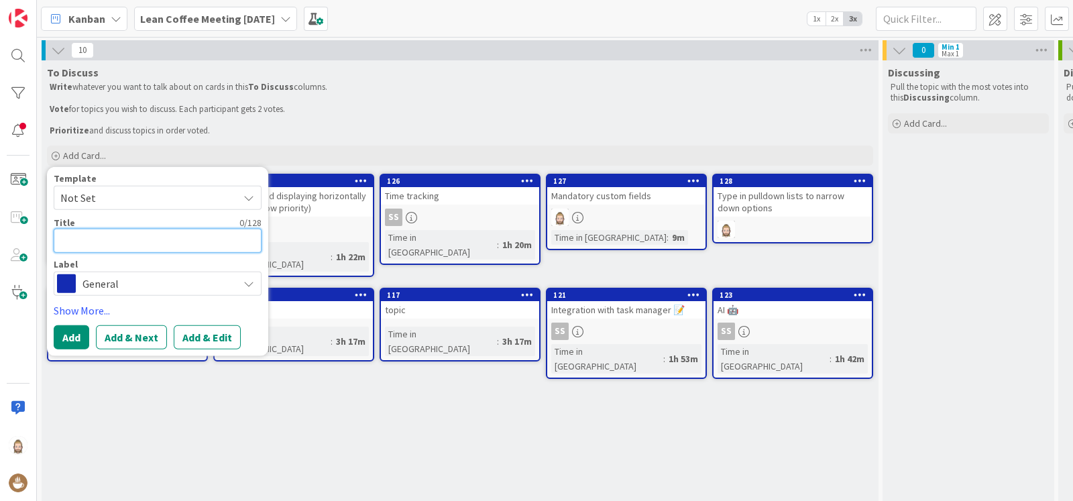
type textarea "x"
type textarea "P"
type textarea "x"
type textarea "Pu"
type textarea "x"
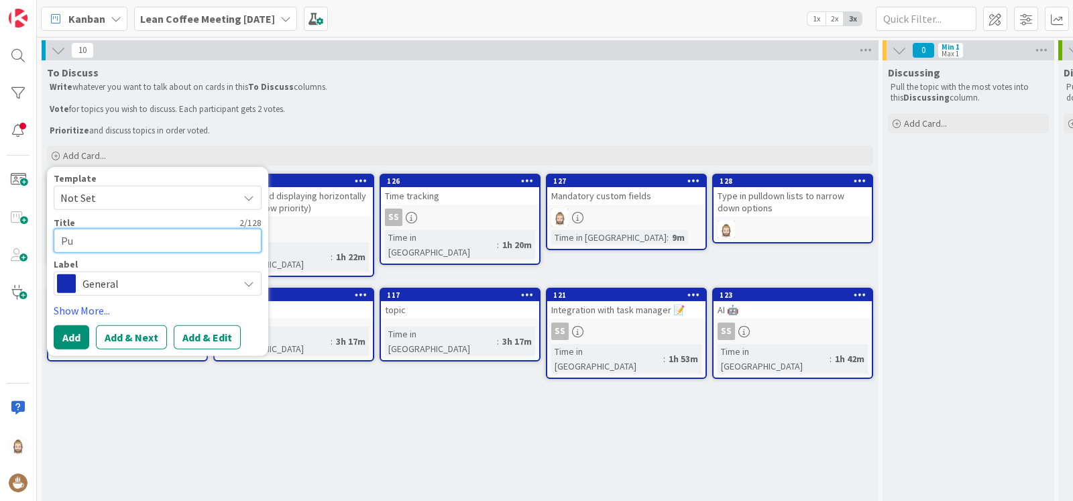
type textarea "Pul"
type textarea "x"
type textarea "Pull"
type textarea "x"
type textarea "Pulld"
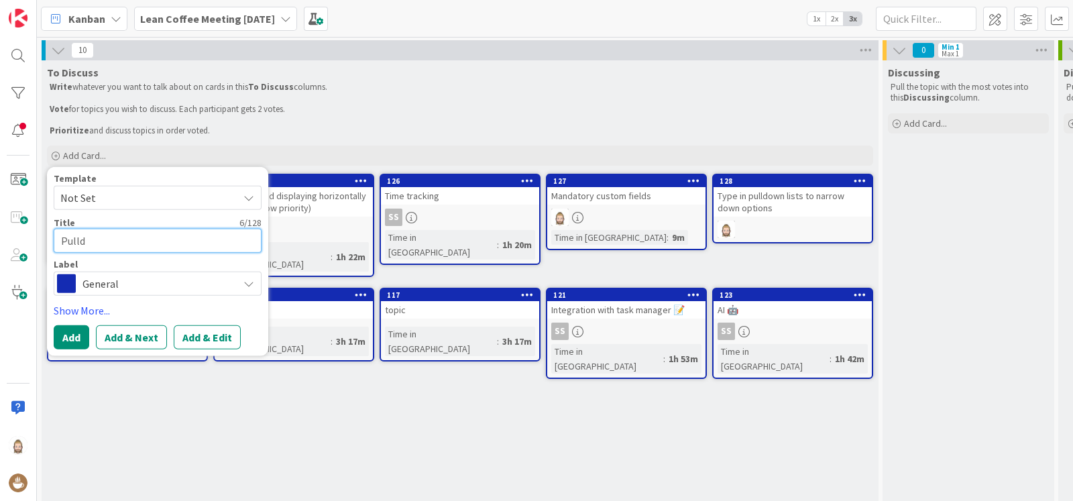
type textarea "x"
type textarea "Pulldo"
type textarea "x"
type textarea "Pulldow"
type textarea "x"
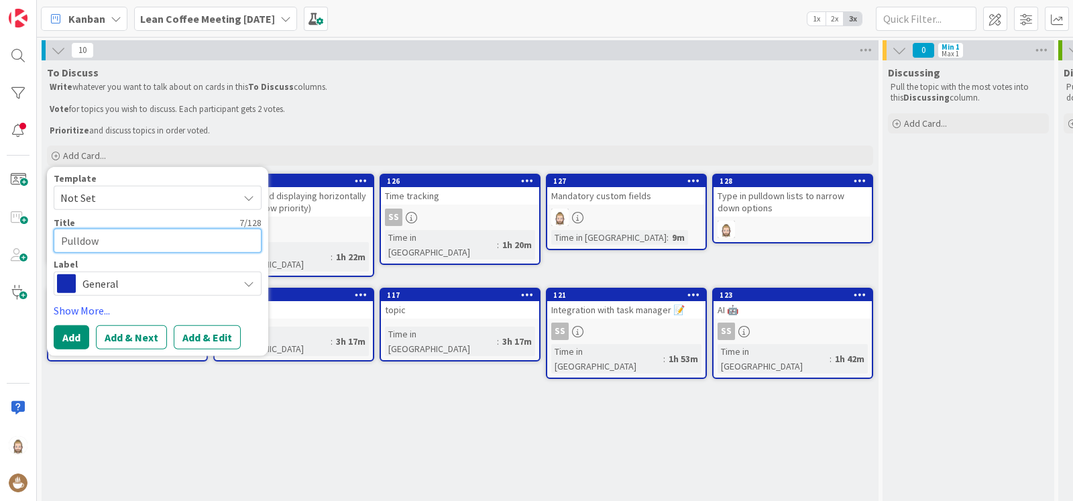
type textarea "Pulldown"
type textarea "x"
type textarea "Pulldown"
type textarea "x"
type textarea "Pulldown l"
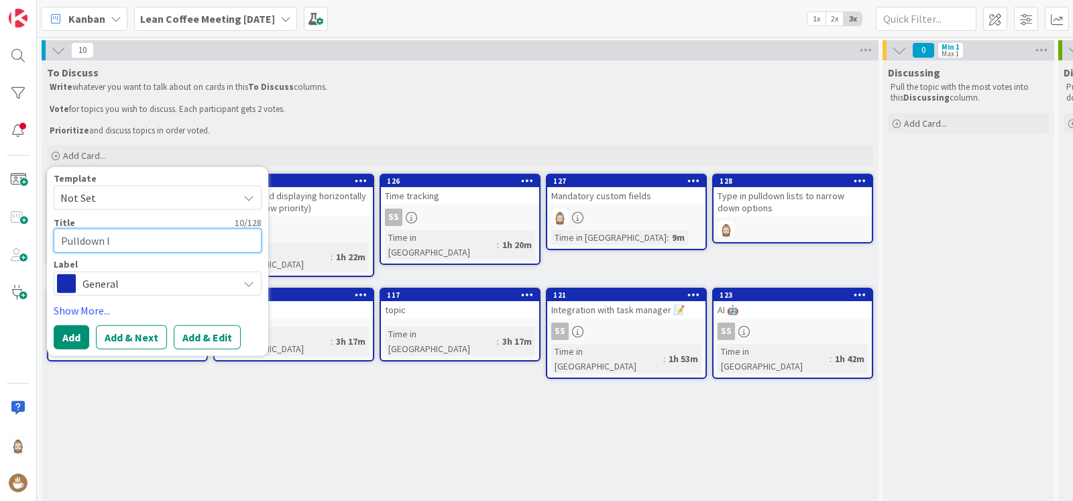
type textarea "x"
type textarea "Pulldown li"
type textarea "x"
type textarea "Pulldown lis"
type textarea "x"
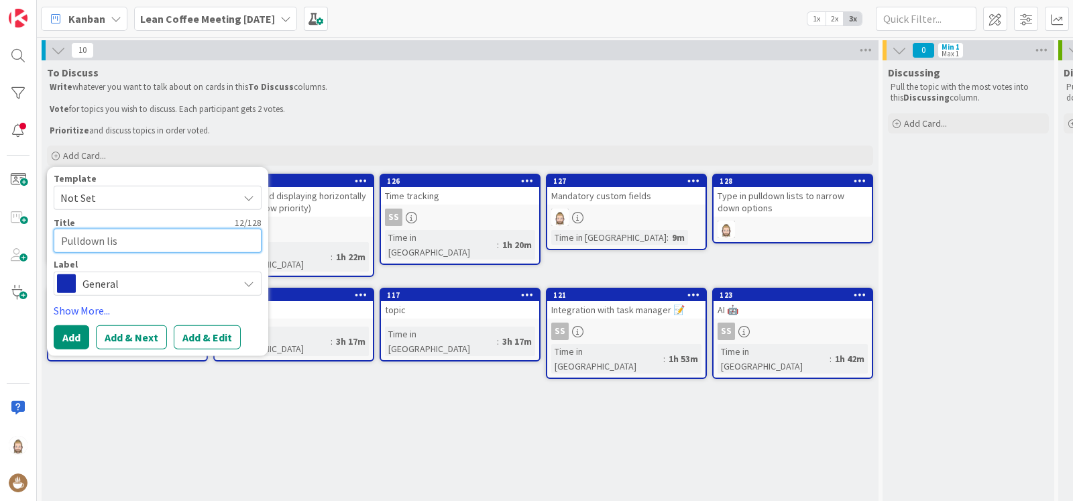
type textarea "Pulldown list"
type textarea "x"
type textarea "Pulldown lists"
type textarea "x"
type textarea "Pulldown lists:"
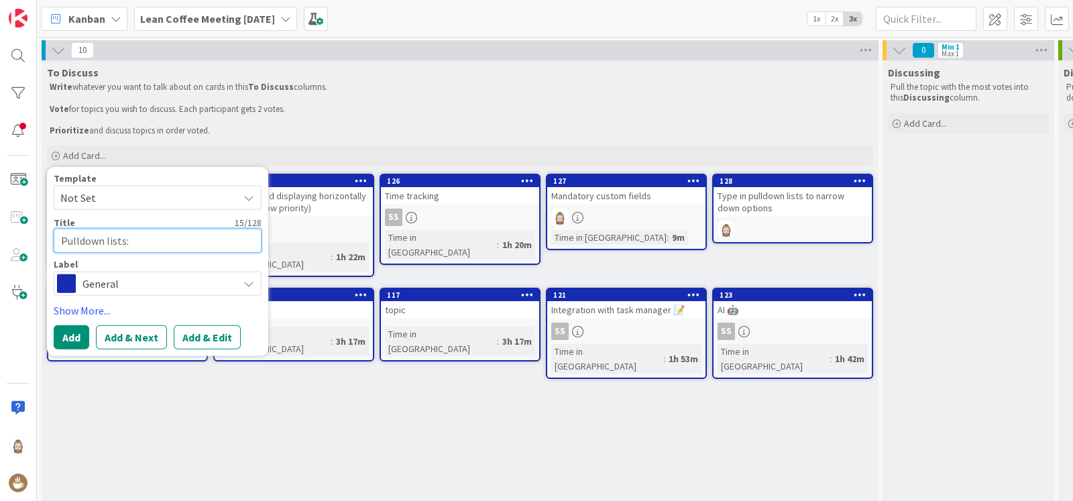
type textarea "x"
type textarea "Pulldown lists:"
type textarea "x"
type textarea "Pulldown lists: ""
type textarea "x"
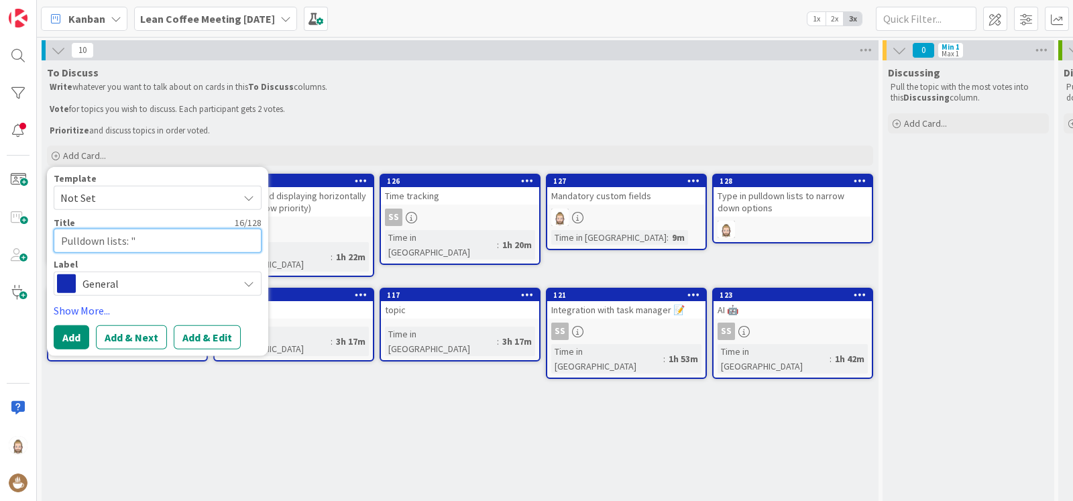
type textarea "Pulldown lists: """
type textarea "x"
type textarea "Pulldown lists: "S""
type textarea "x"
type textarea "Pulldown lists: "Se""
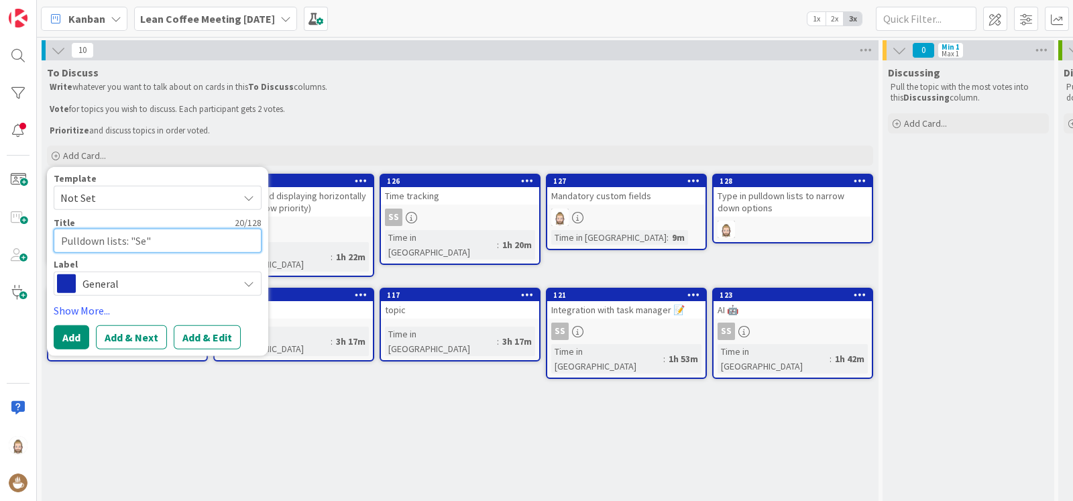
type textarea "x"
type textarea "Pulldown lists: "Sel""
type textarea "x"
type textarea "Pulldown lists: "Sele""
type textarea "x"
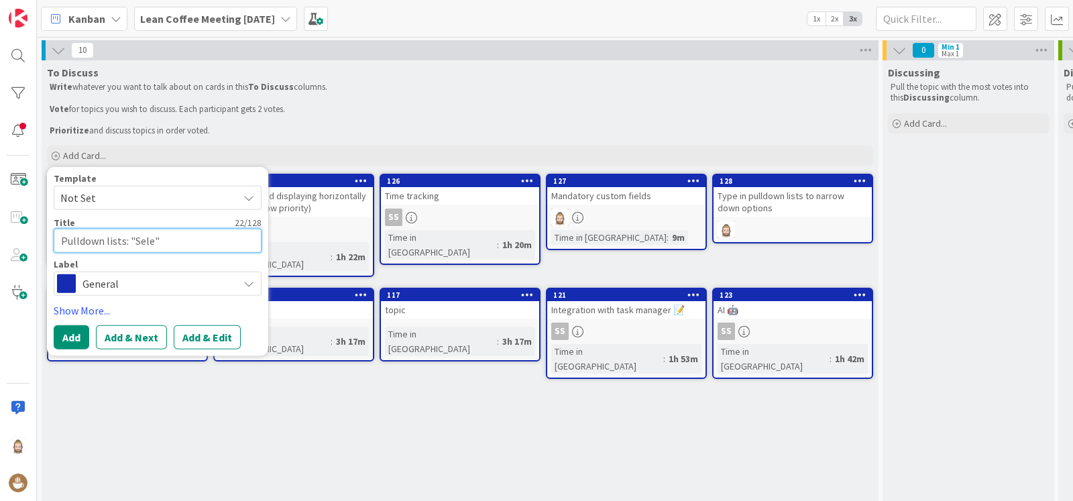
type textarea "Pulldown lists: "Selec""
type textarea "x"
type textarea "Pulldown lists: "Select""
type textarea "x"
type textarea "Pulldown lists: "Select ""
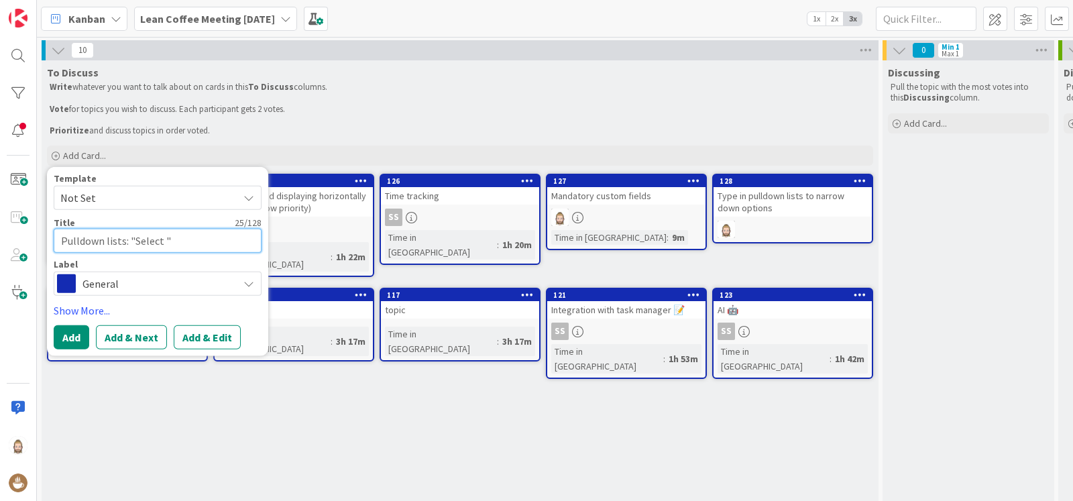
type textarea "x"
type textarea "Pulldown lists: "Select A""
type textarea "x"
type textarea "Pulldown lists: "Select Al""
type textarea "x"
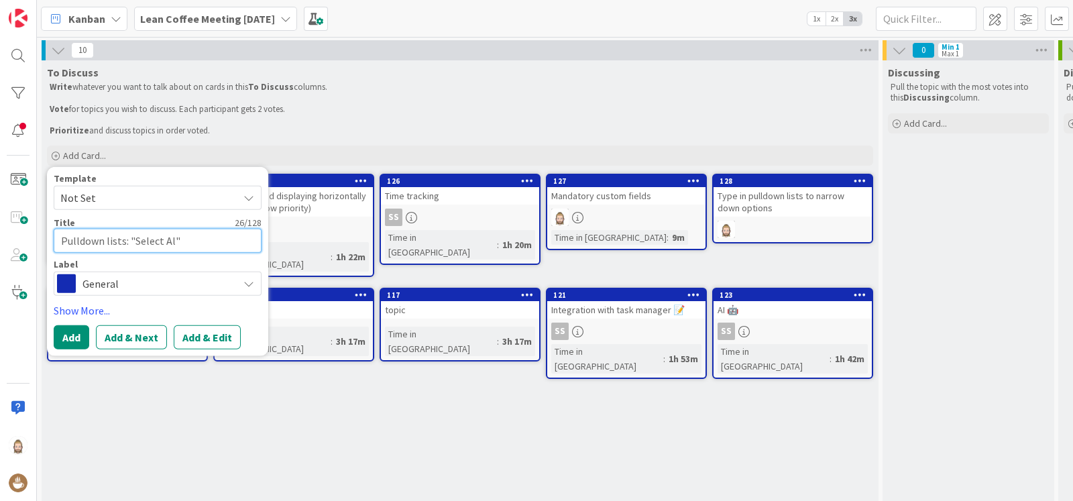
type textarea "Pulldown lists: "Select All""
type textarea "x"
type textarea "Pulldown lists: "Select All""
type textarea "x"
type textarea "Pulldown lists: "Select All" ""
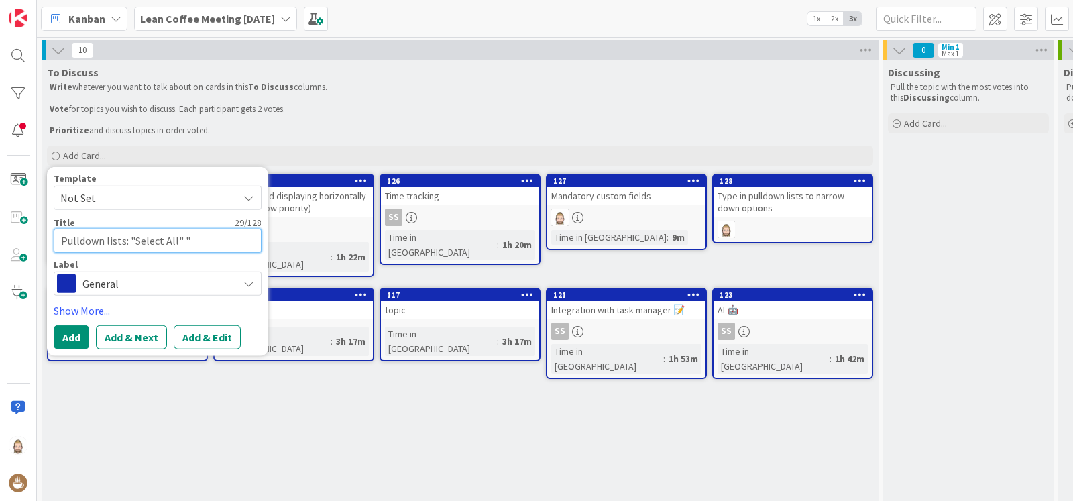
type textarea "x"
type textarea "Pulldown lists: "Select All" """
type textarea "x"
type textarea "Pulldown lists: "Select All" "S""
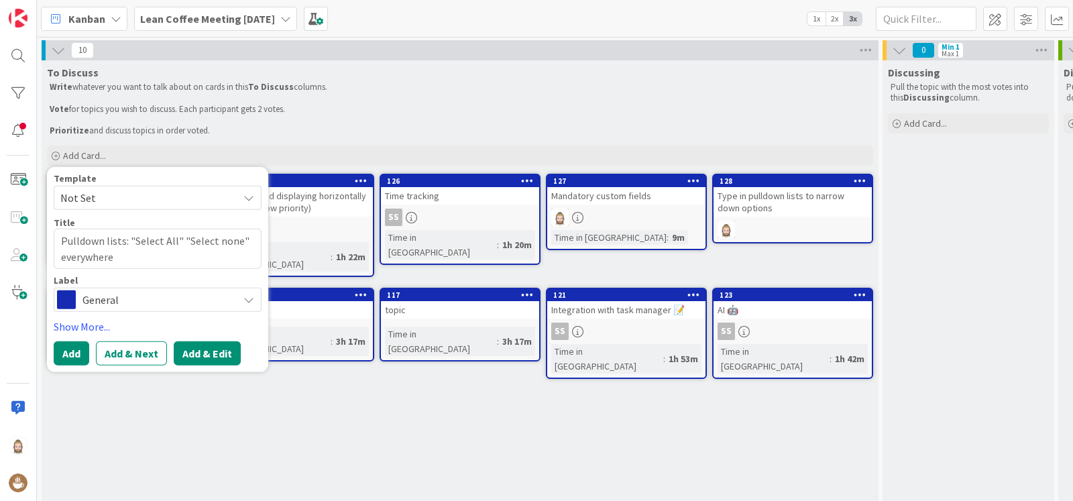
click at [213, 342] on button "Add & Edit" at bounding box center [207, 353] width 67 height 24
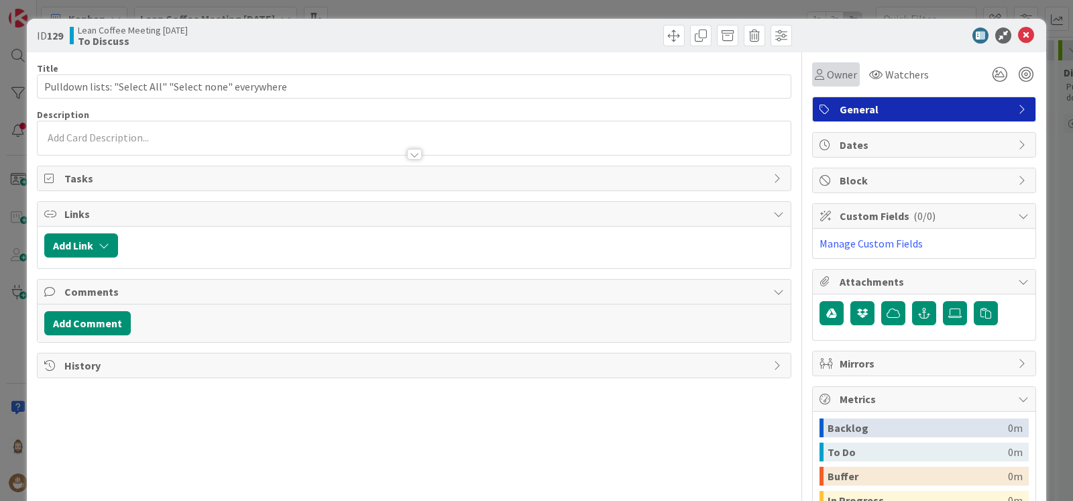
click at [838, 76] on span "Owner" at bounding box center [842, 74] width 30 height 16
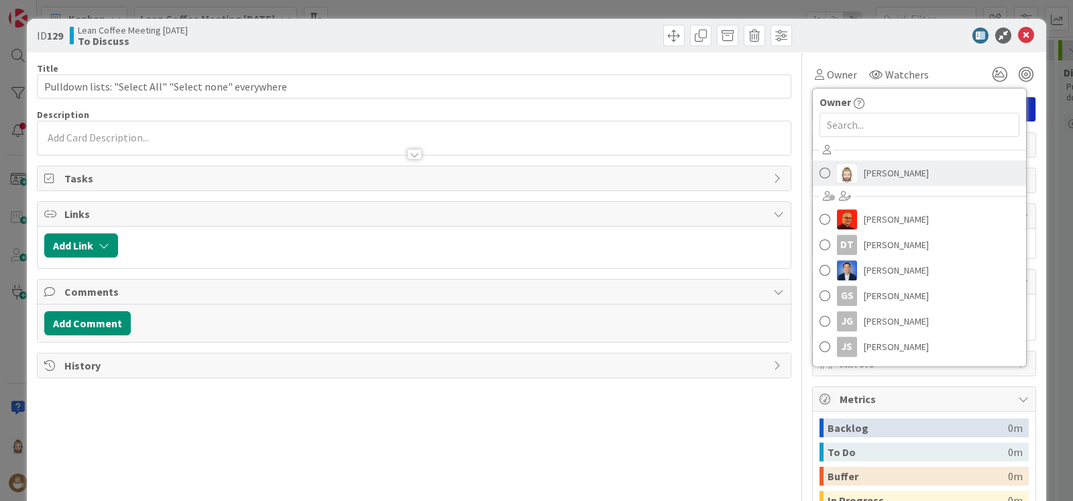
click at [895, 167] on span "Rob van Wees" at bounding box center [896, 173] width 65 height 20
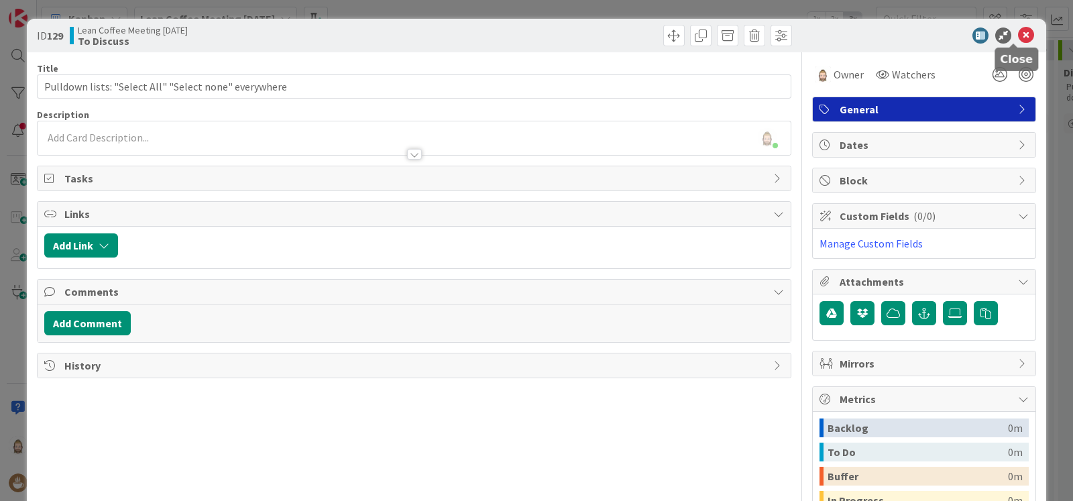
click at [1018, 34] on icon at bounding box center [1026, 35] width 16 height 16
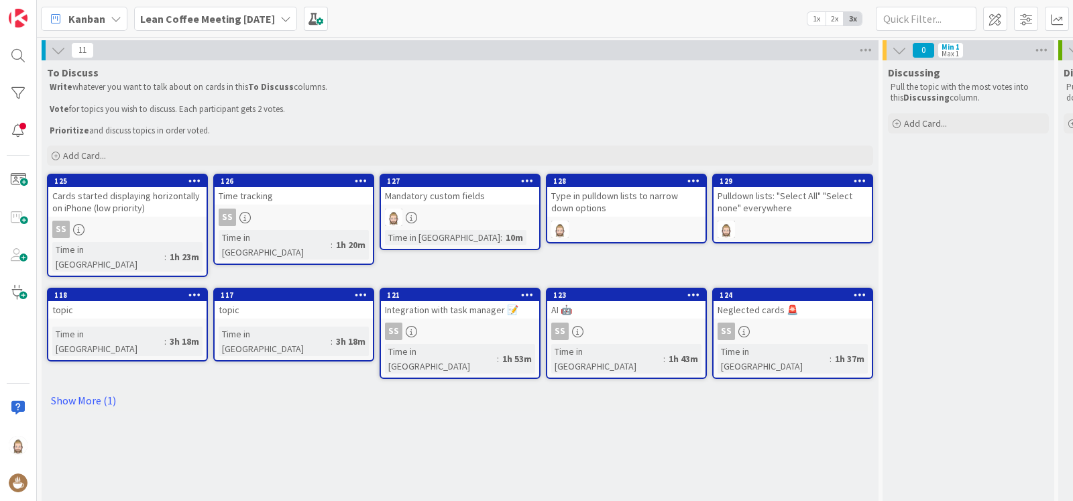
click at [117, 13] on icon at bounding box center [116, 18] width 11 height 11
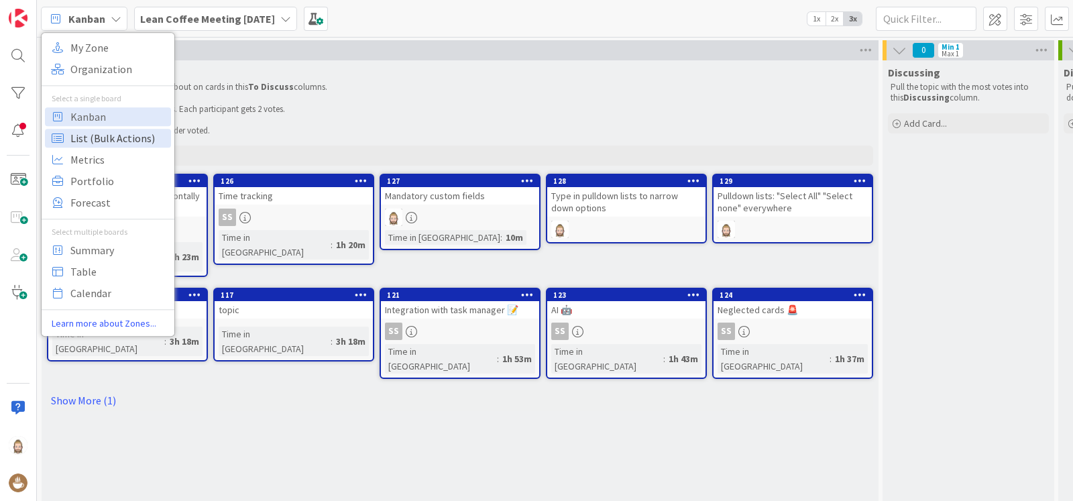
click at [107, 134] on span "List (Bulk Actions)" at bounding box center [118, 138] width 97 height 20
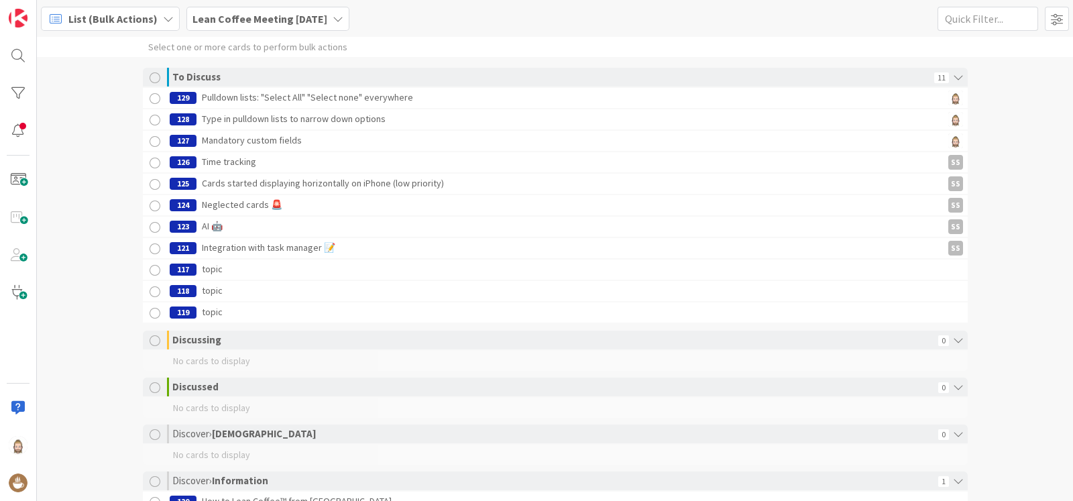
click at [141, 21] on span "List (Bulk Actions)" at bounding box center [112, 19] width 89 height 16
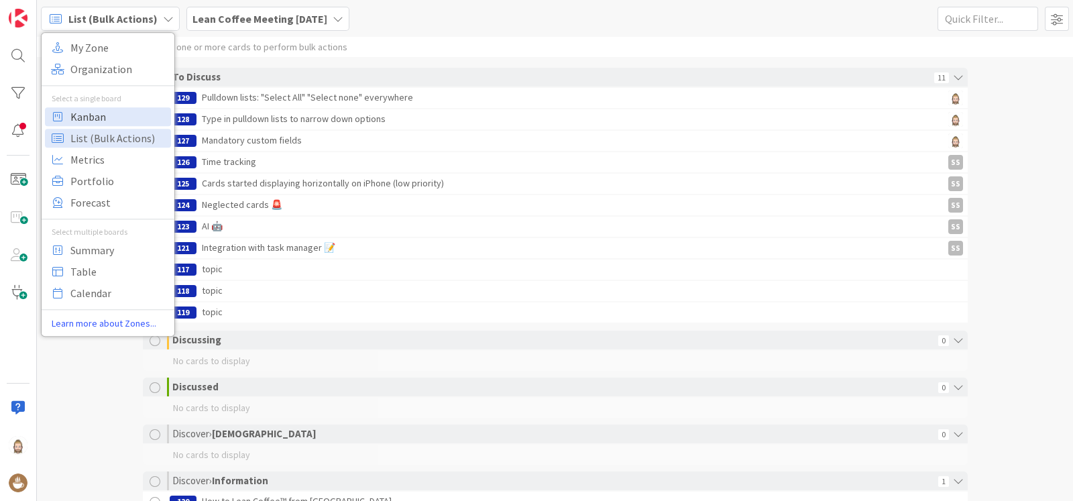
click at [125, 109] on span "Kanban" at bounding box center [118, 117] width 97 height 20
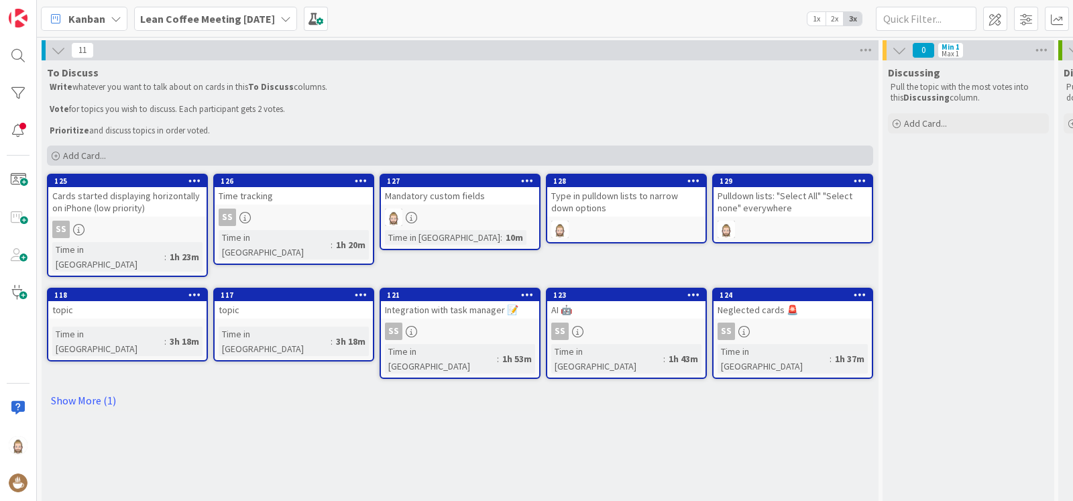
click at [146, 152] on div "Add Card..." at bounding box center [460, 156] width 826 height 20
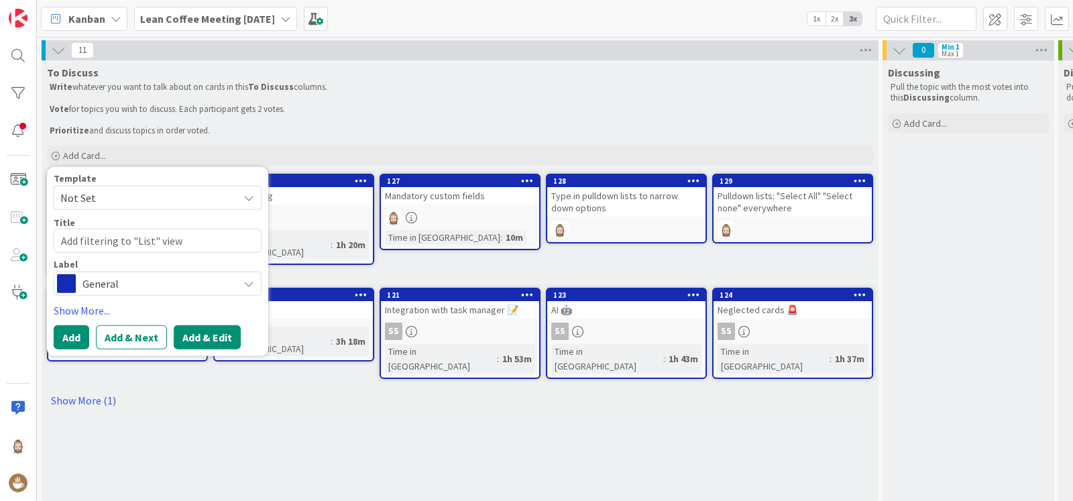
click at [200, 331] on button "Add & Edit" at bounding box center [207, 337] width 67 height 24
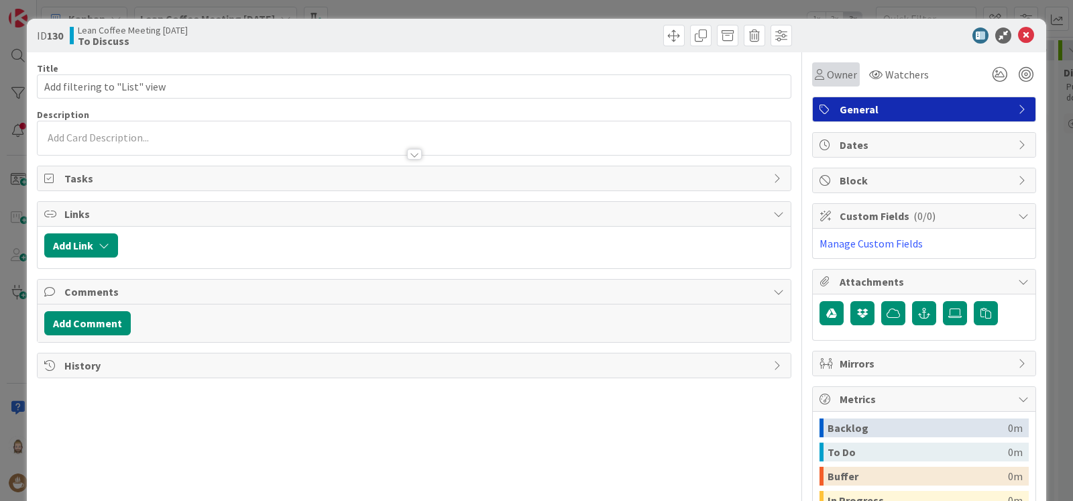
click at [828, 78] on span "Owner" at bounding box center [842, 74] width 30 height 16
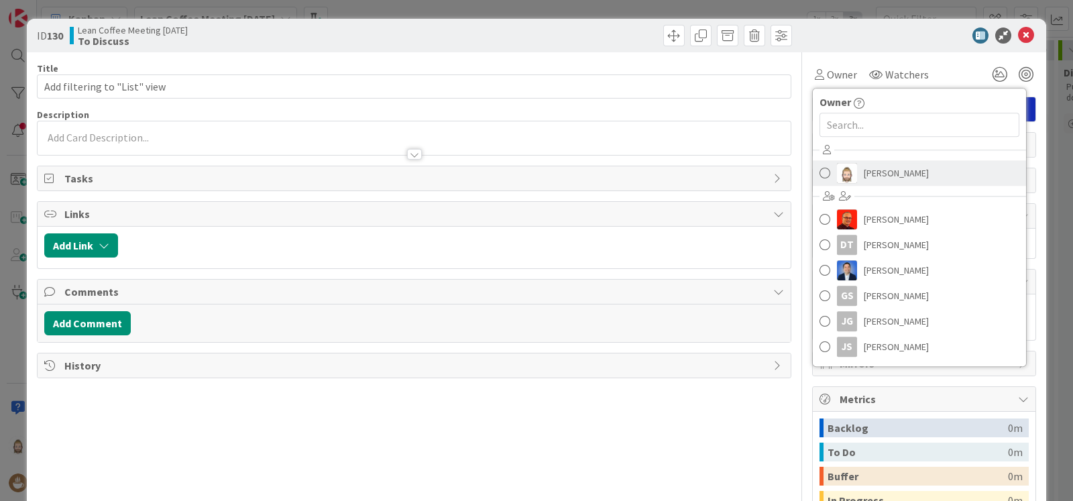
click at [864, 166] on span "Rob van Wees" at bounding box center [896, 173] width 65 height 20
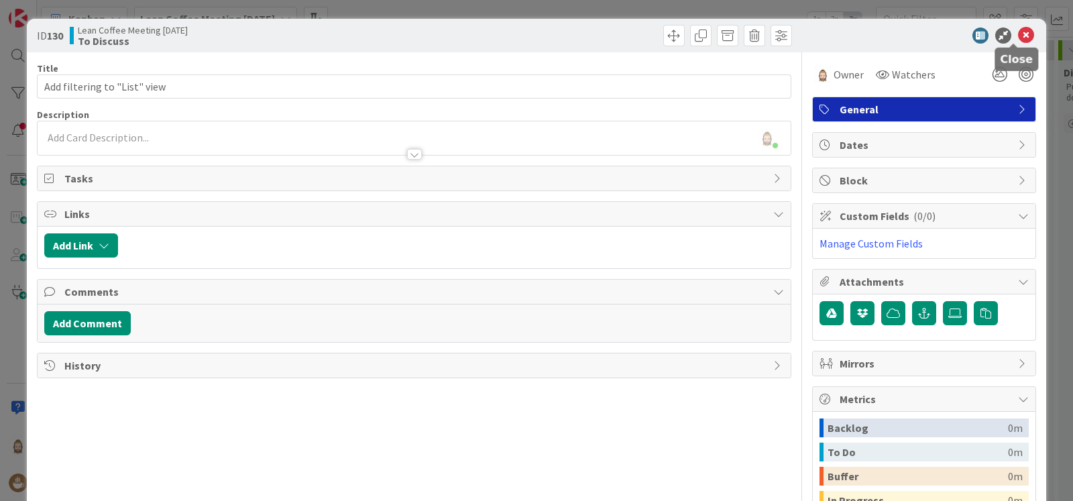
click at [1018, 36] on icon at bounding box center [1026, 35] width 16 height 16
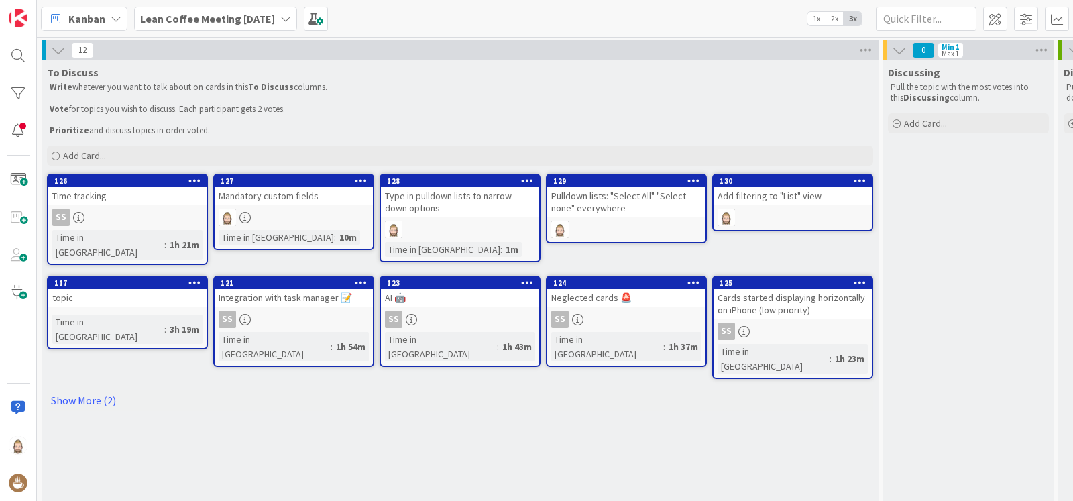
click at [272, 196] on div "Mandatory custom fields" at bounding box center [294, 195] width 158 height 17
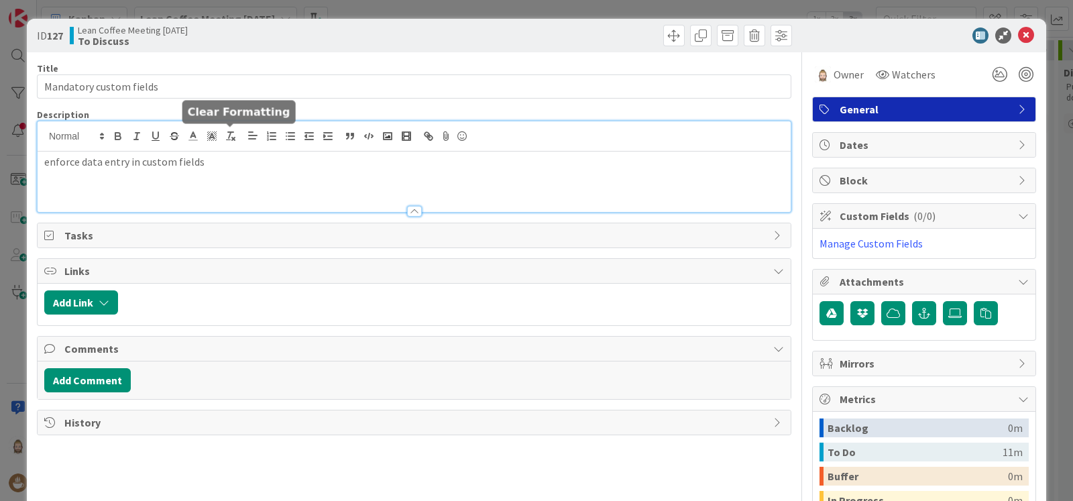
click at [234, 140] on div "enforce data entry in custom fields" at bounding box center [414, 166] width 753 height 91
click at [249, 170] on div "enforce data entry in custom fields" at bounding box center [414, 182] width 753 height 60
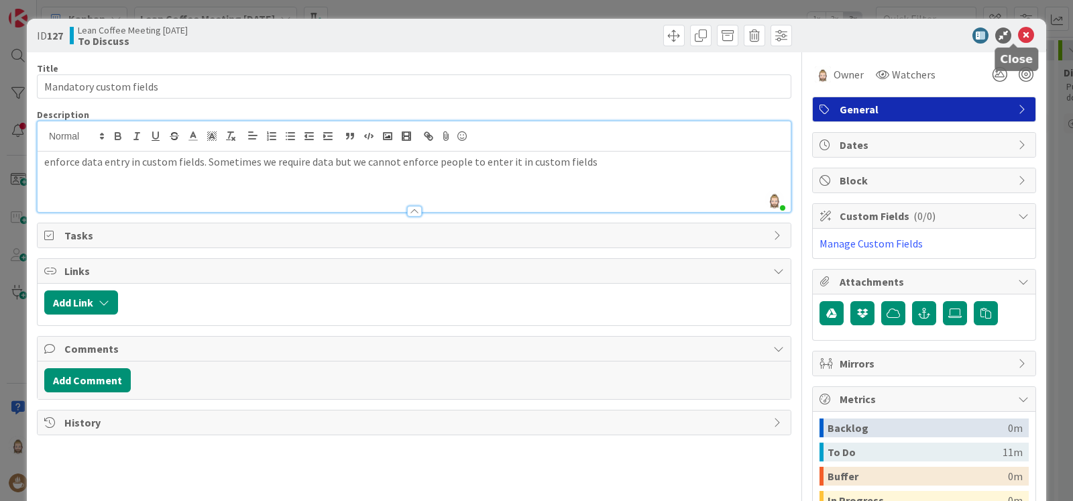
click at [1018, 35] on icon at bounding box center [1026, 35] width 16 height 16
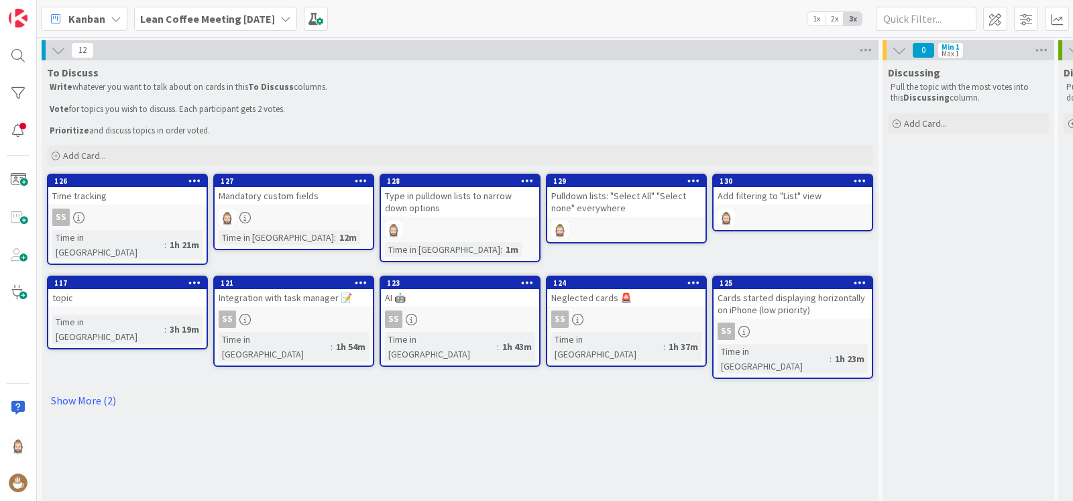
click at [434, 206] on div "Type in pulldown lists to narrow down options" at bounding box center [460, 202] width 158 height 30
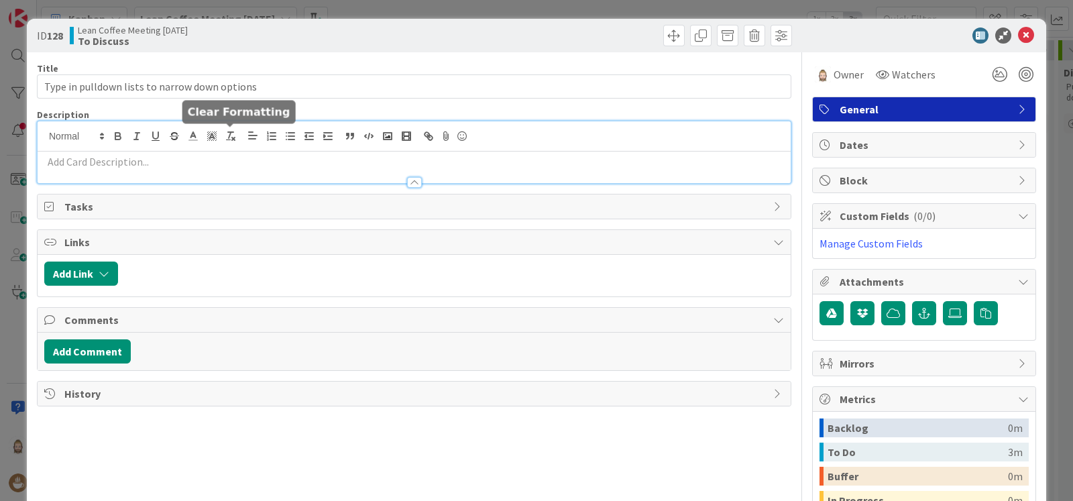
click at [227, 134] on div at bounding box center [414, 152] width 753 height 62
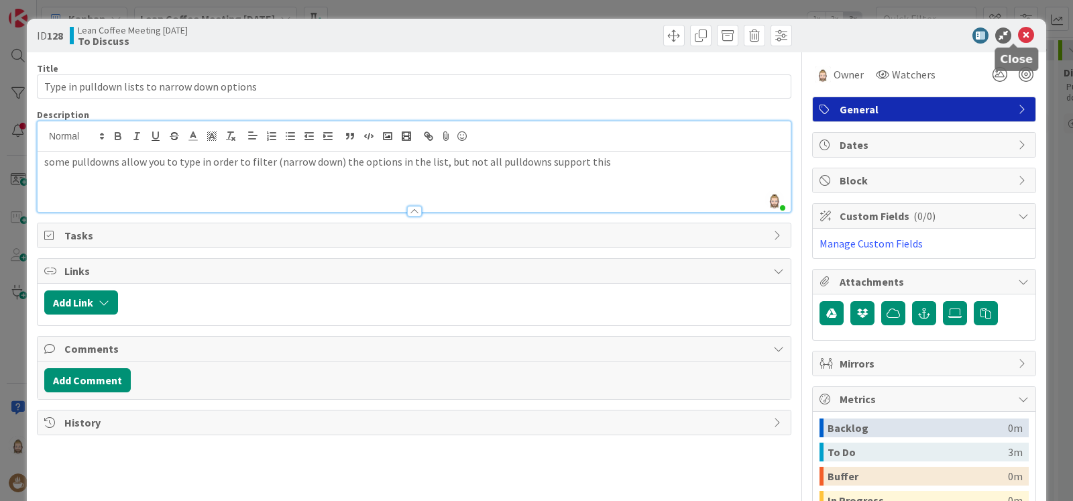
click at [1018, 41] on icon at bounding box center [1026, 35] width 16 height 16
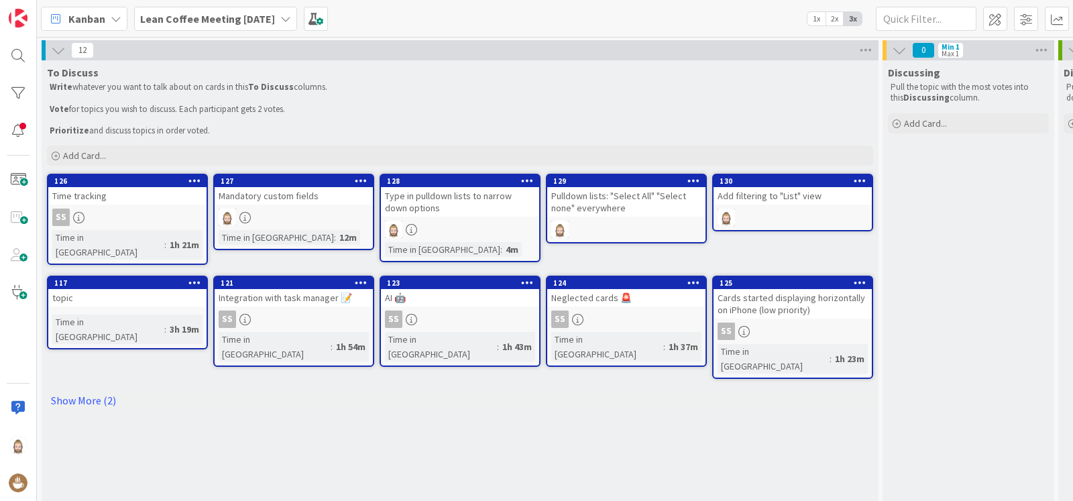
click at [635, 204] on div "Pulldown lists: "Select All" "Select none" everywhere" at bounding box center [626, 202] width 158 height 30
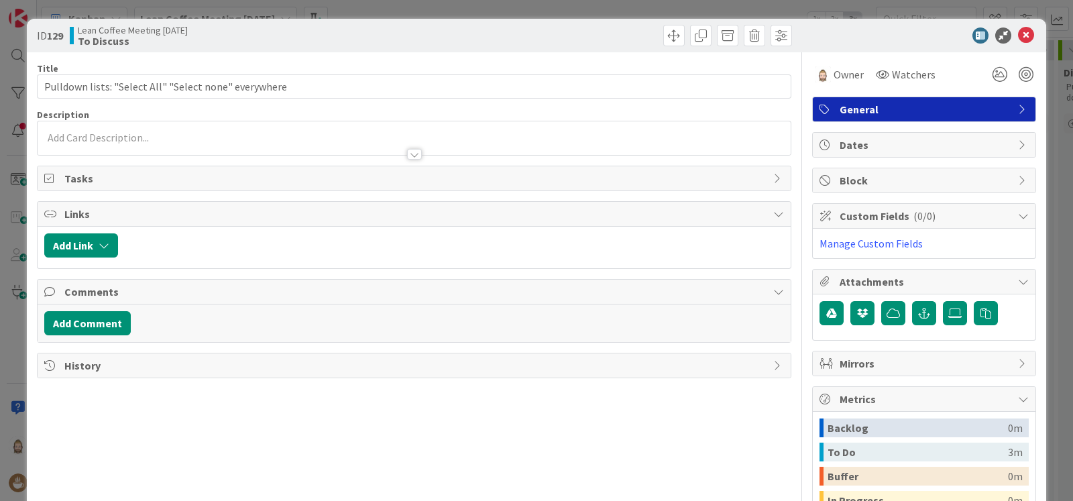
click at [294, 132] on div at bounding box center [414, 138] width 753 height 34
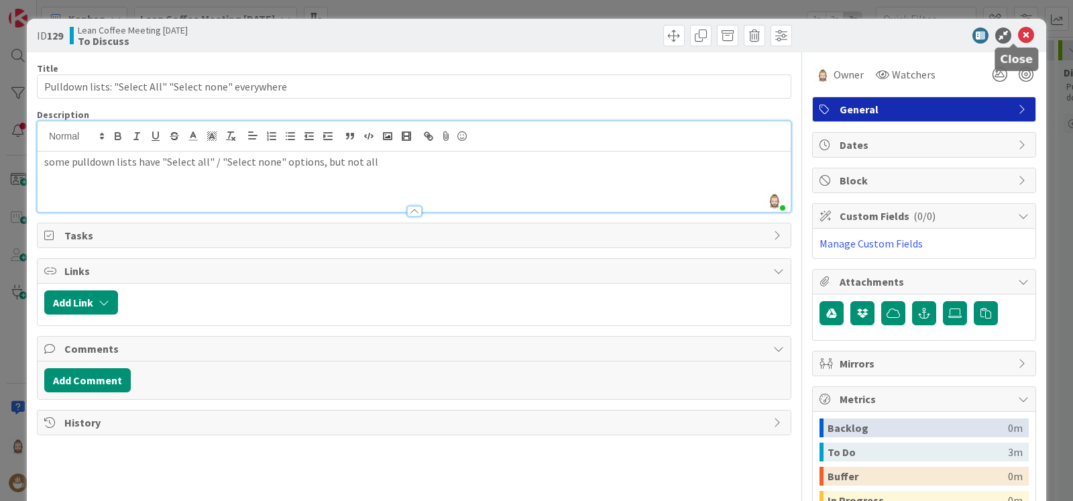
click at [1019, 38] on icon at bounding box center [1026, 35] width 16 height 16
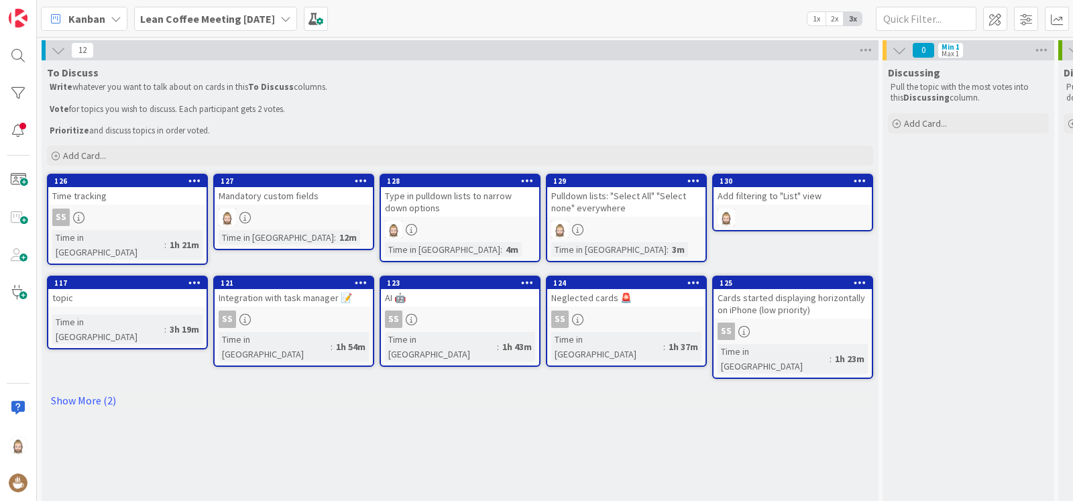
click at [797, 205] on link "130 Add filtering to "List" view" at bounding box center [792, 203] width 161 height 58
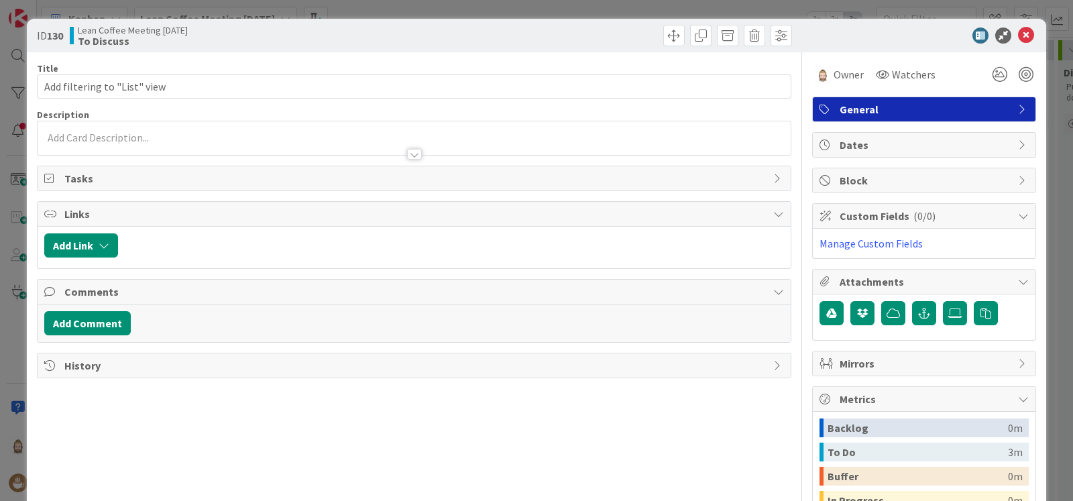
click at [188, 133] on div at bounding box center [414, 138] width 753 height 34
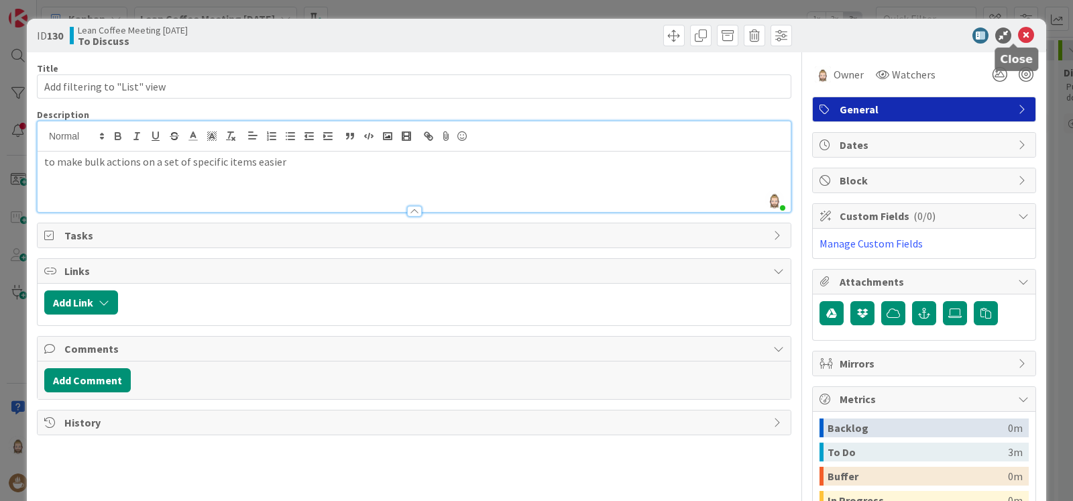
click at [1018, 38] on icon at bounding box center [1026, 35] width 16 height 16
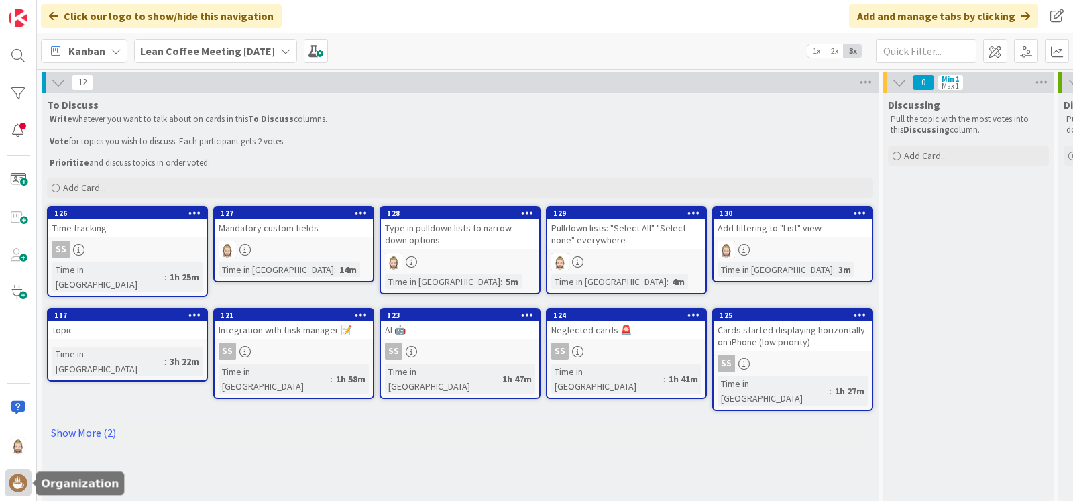
click at [18, 481] on img at bounding box center [18, 482] width 19 height 19
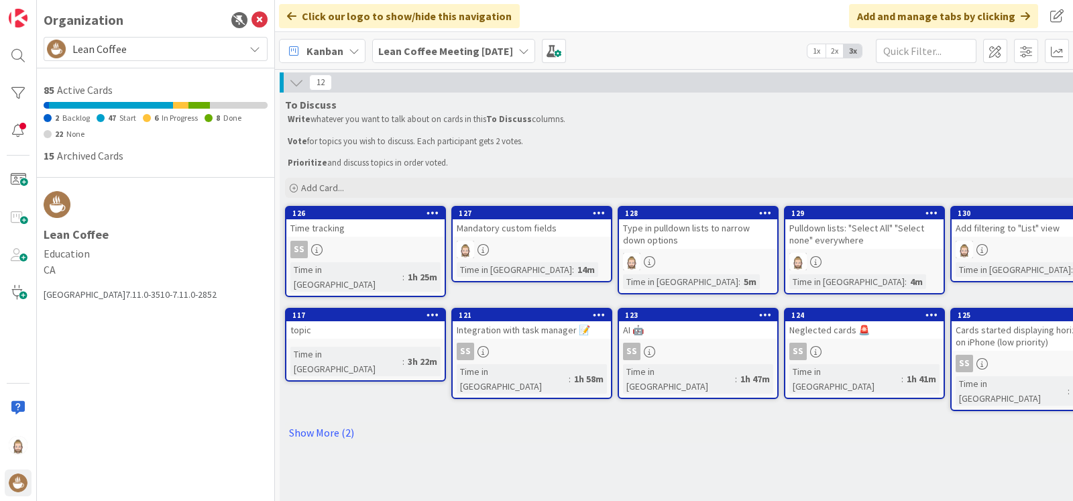
click at [136, 48] on span "Lean Coffee" at bounding box center [154, 49] width 165 height 19
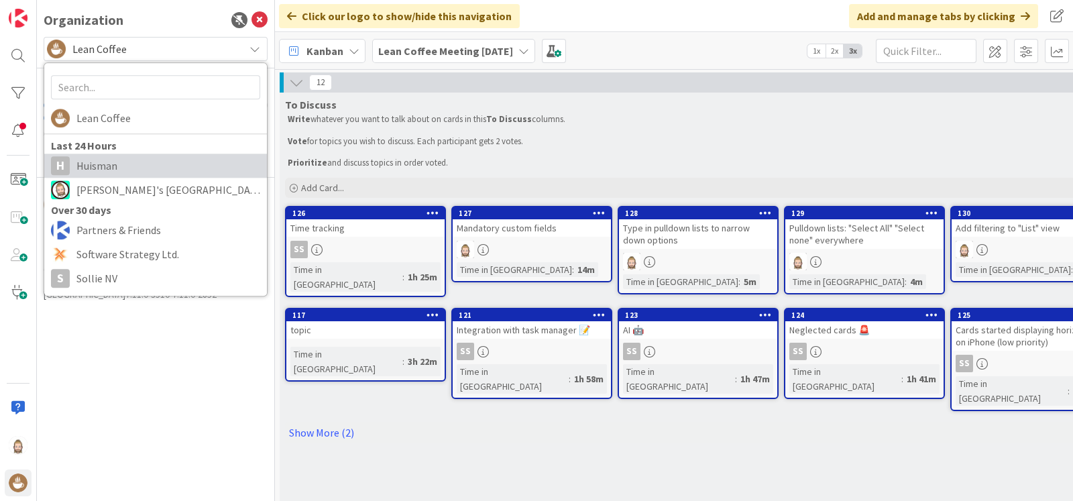
click at [132, 166] on span "Huisman" at bounding box center [168, 166] width 184 height 20
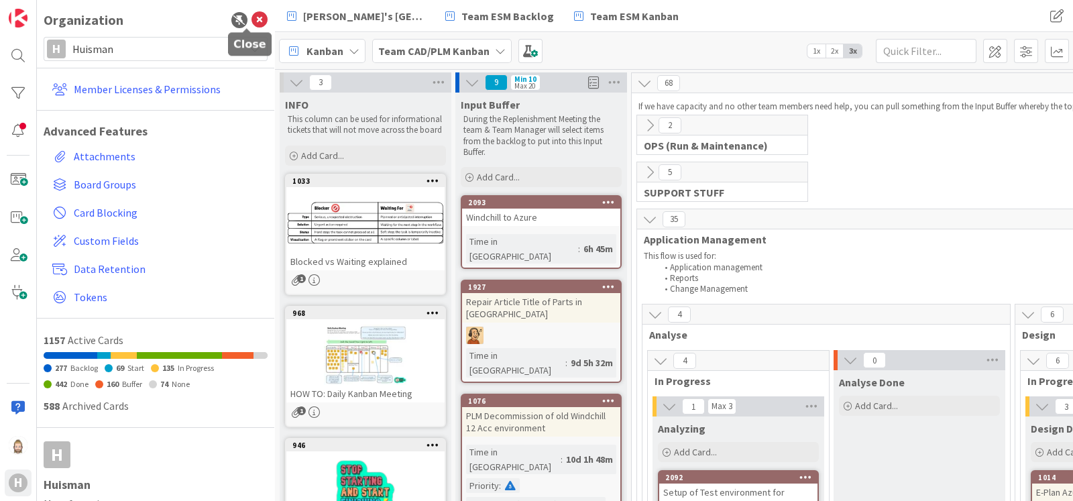
click at [251, 17] on icon at bounding box center [259, 20] width 16 height 16
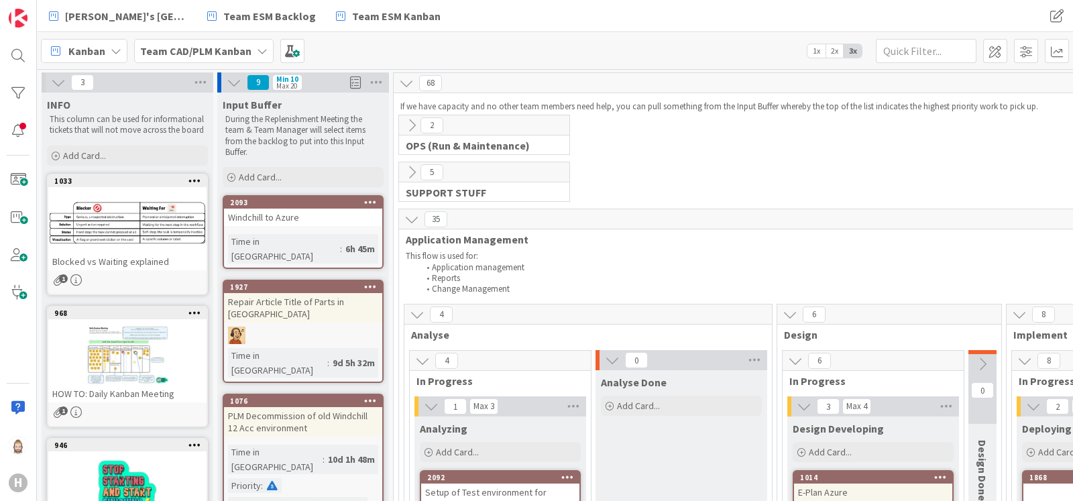
click at [117, 46] on icon at bounding box center [116, 51] width 11 height 11
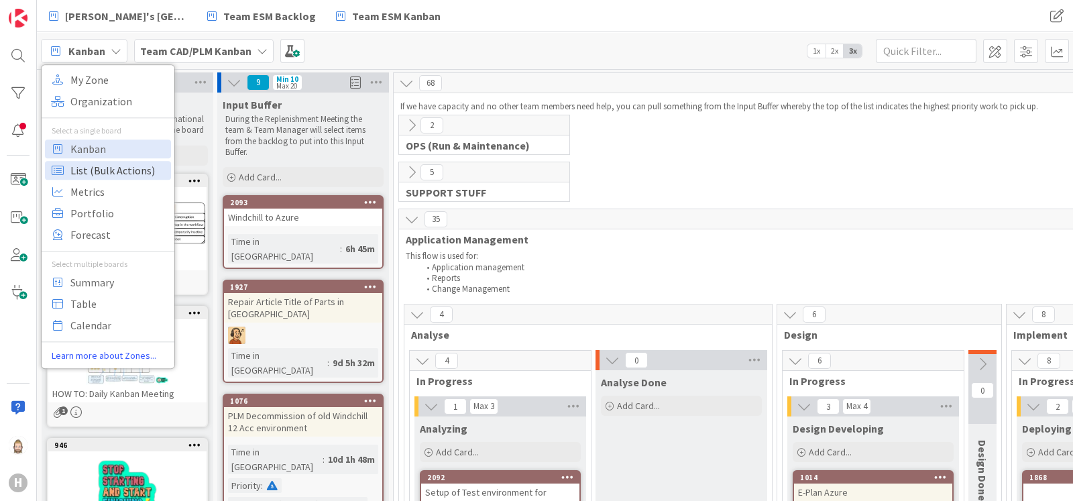
click at [101, 167] on span "List (Bulk Actions)" at bounding box center [118, 170] width 97 height 20
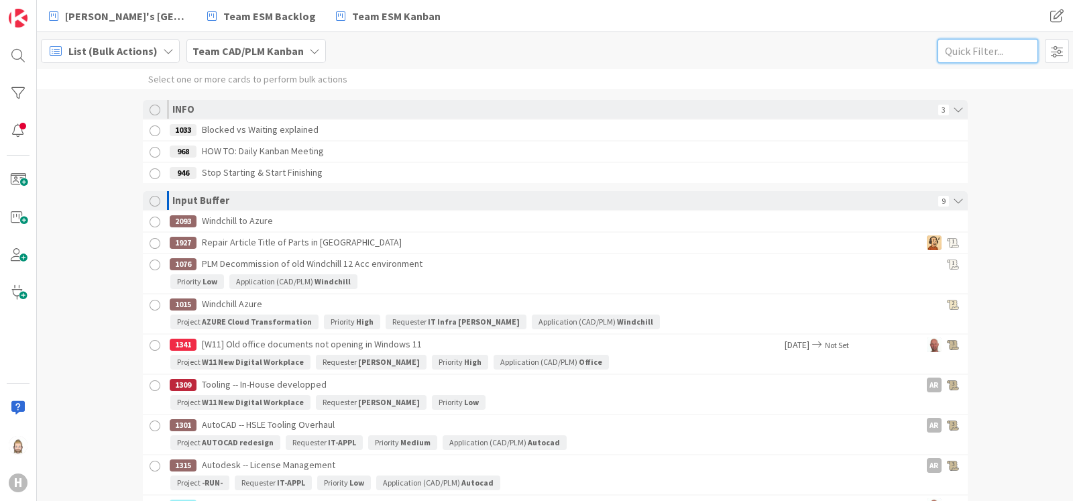
click at [1005, 49] on input "text" at bounding box center [987, 51] width 101 height 24
